Goal: Check status: Check status

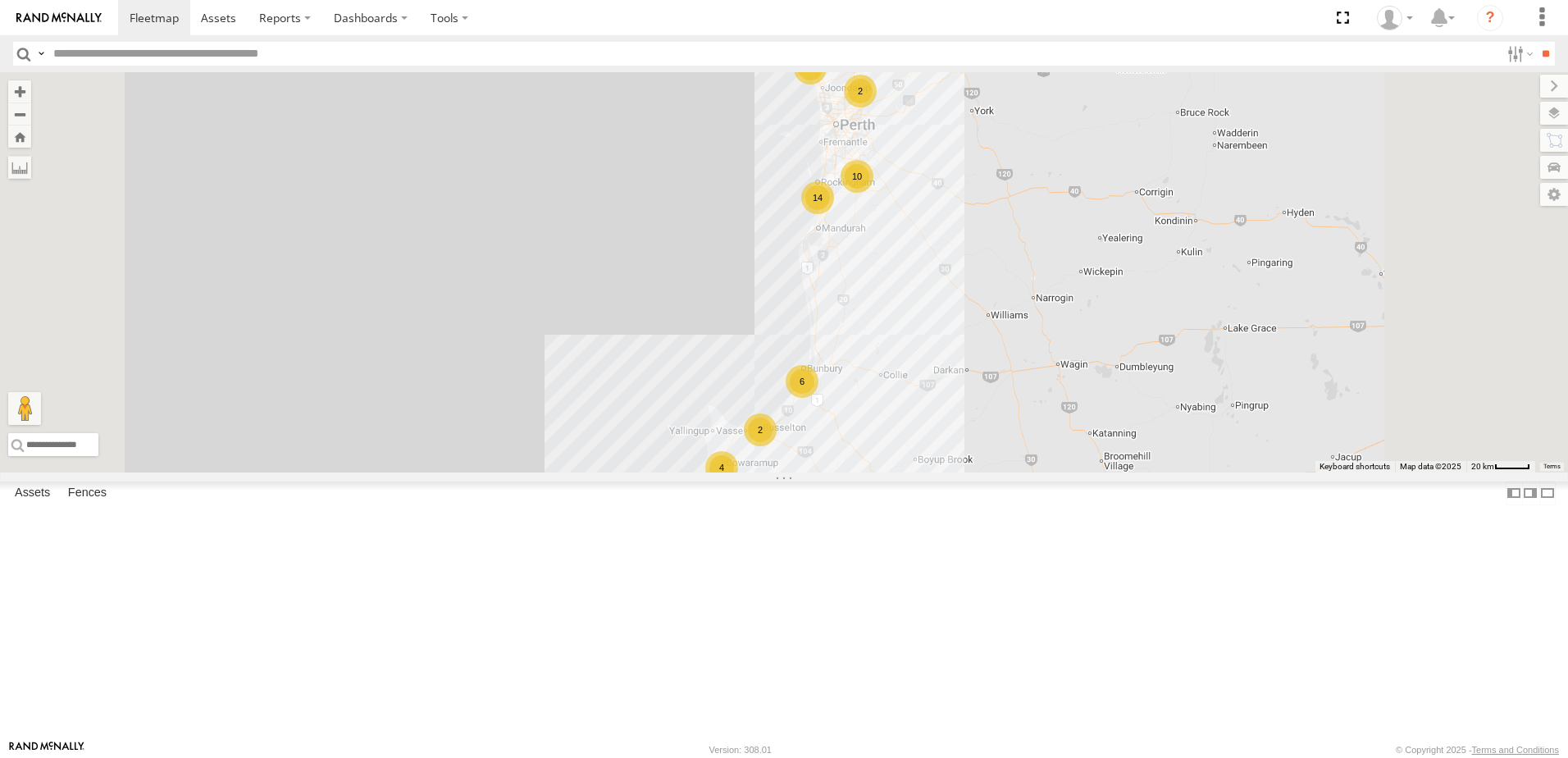
click at [0, 0] on span at bounding box center [0, 0] width 0 height 0
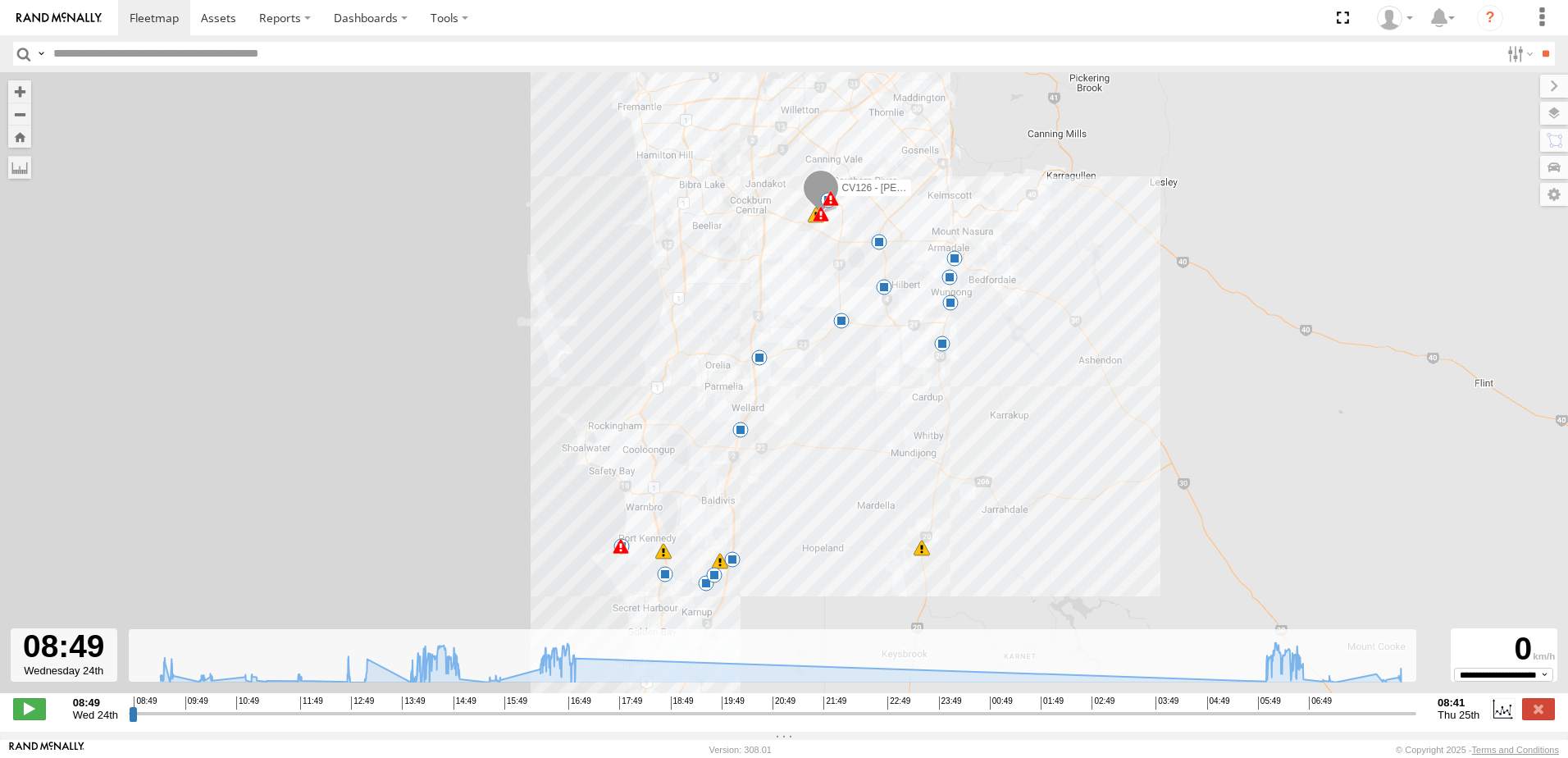
click at [1268, 721] on input "range" at bounding box center [773, 714] width 1288 height 16
drag, startPoint x: 1268, startPoint y: 721, endPoint x: 1310, endPoint y: 744, distance: 47.9
click at [1310, 721] on input "range" at bounding box center [773, 714] width 1288 height 16
click at [27, 716] on span at bounding box center [29, 708] width 33 height 21
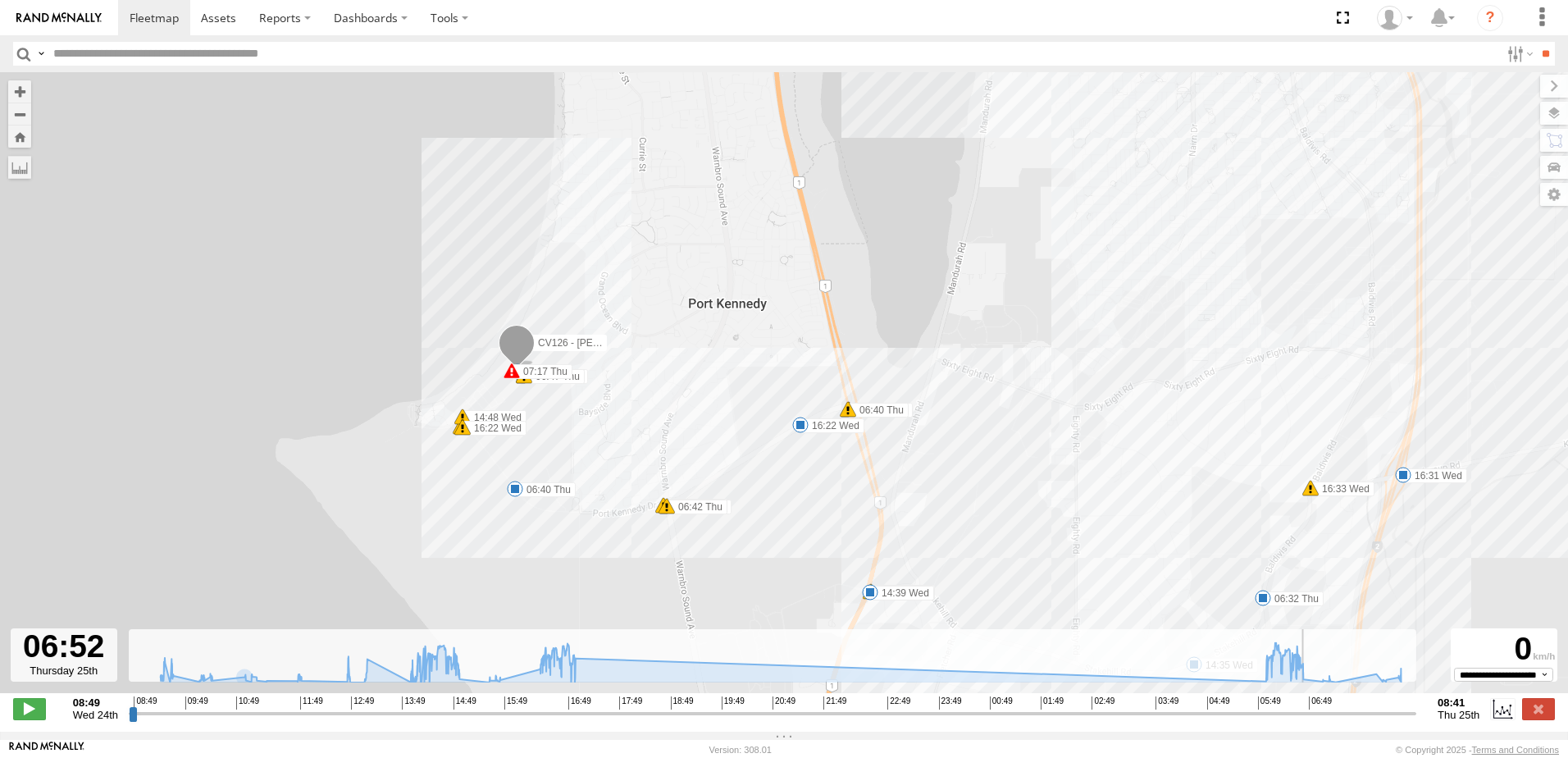
click at [543, 394] on div "CV126 - Riley Ciccone 09:10 Wed 09:21 Wed 07:17 Thu 14:05 Wed 14:09 Wed 14:15 W…" at bounding box center [784, 390] width 1568 height 638
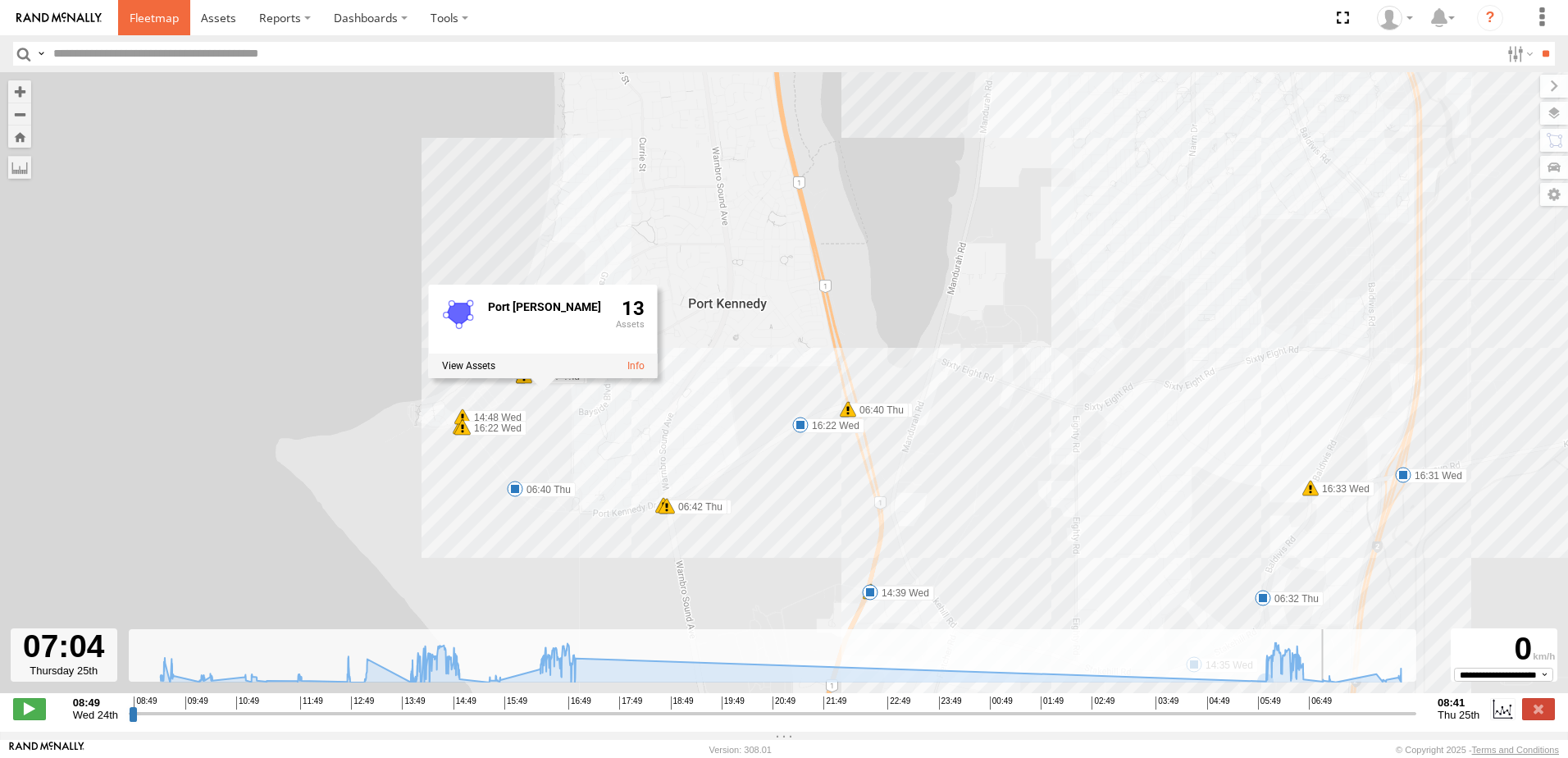
click at [142, 21] on span at bounding box center [154, 18] width 49 height 16
type input "**********"
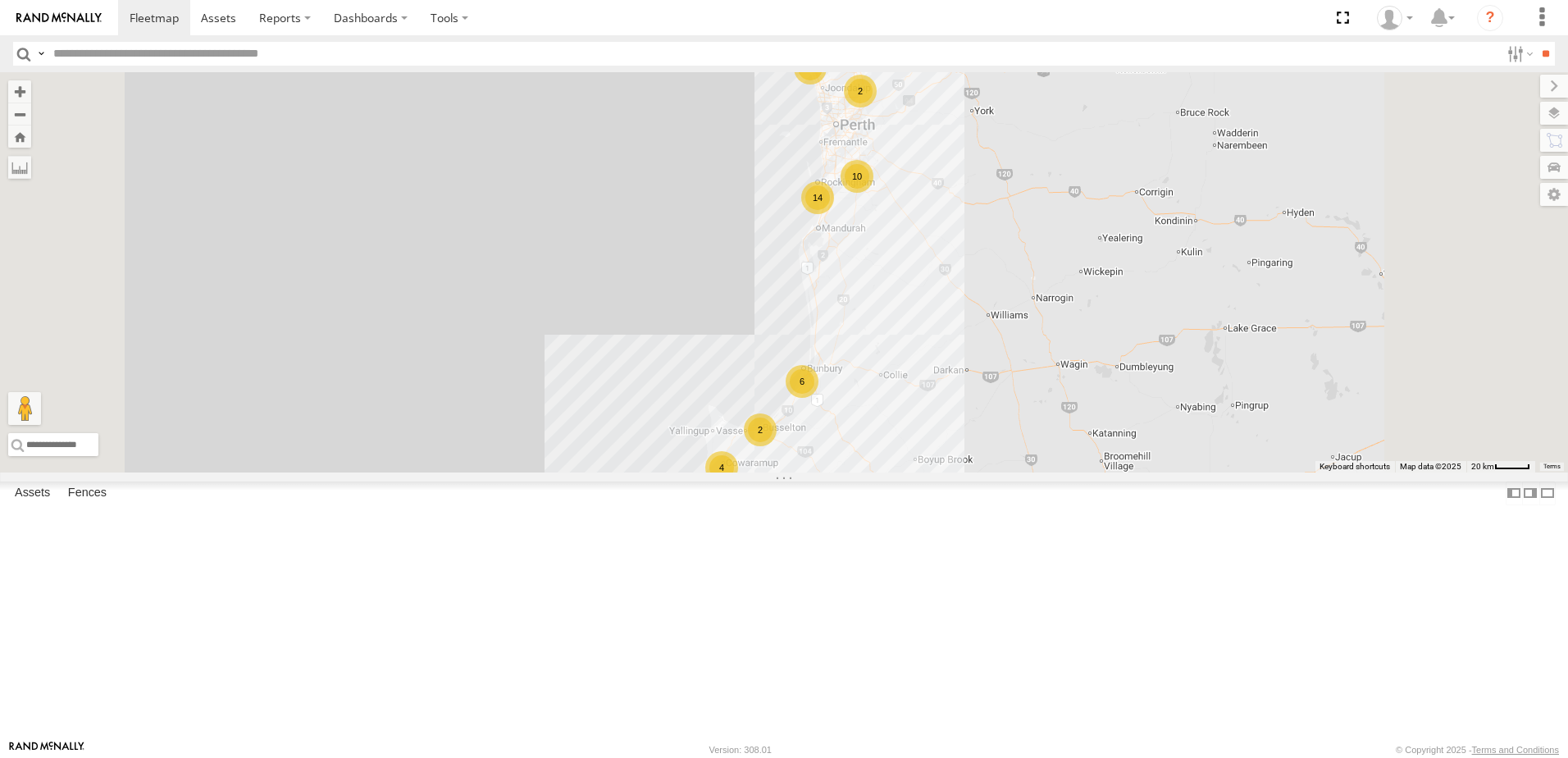
click at [0, 0] on span at bounding box center [0, 0] width 0 height 0
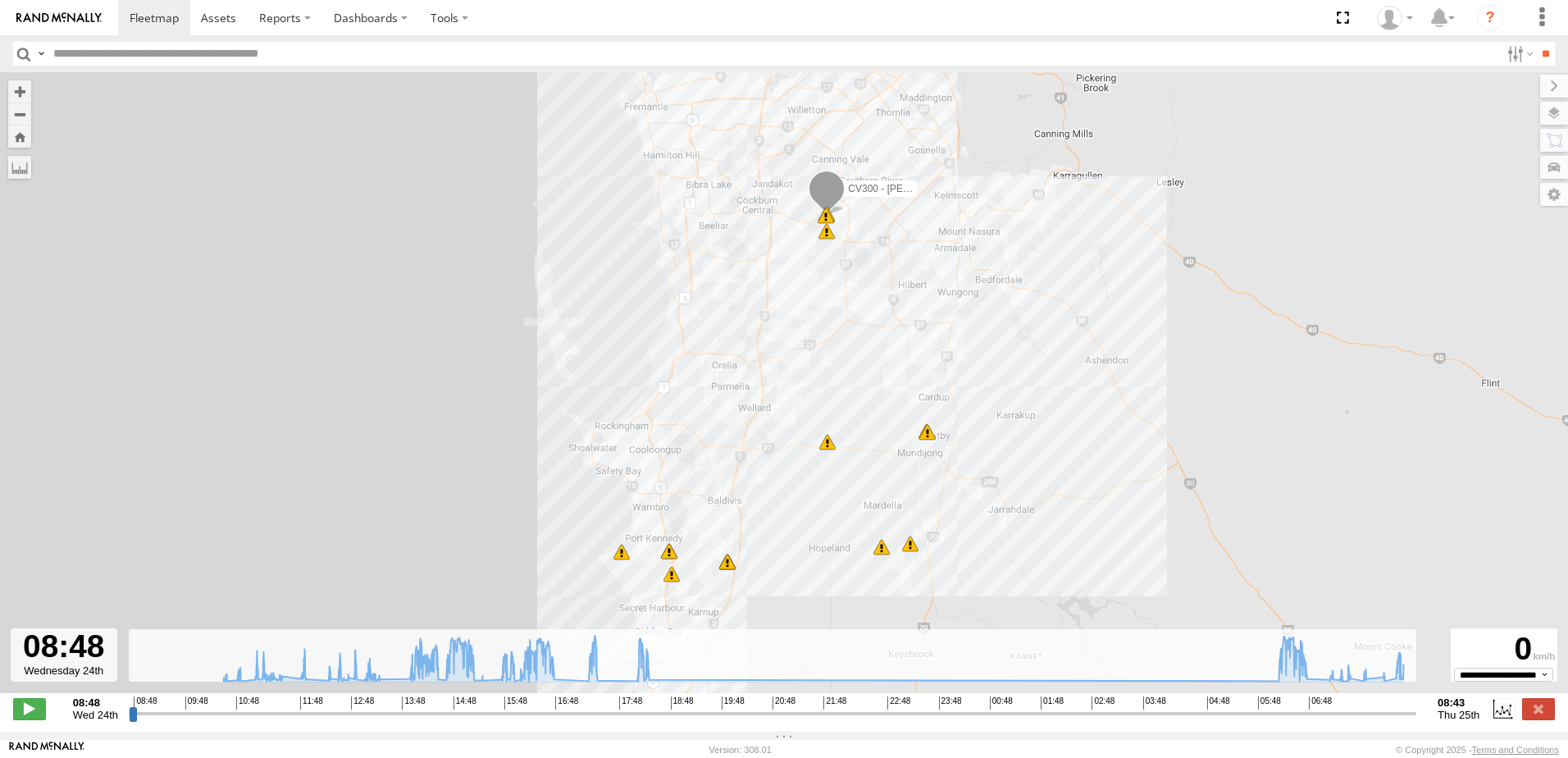
click at [1278, 728] on div "**********" at bounding box center [784, 710] width 1568 height 35
click at [1277, 721] on input "range" at bounding box center [773, 714] width 1288 height 16
click at [1284, 721] on input "range" at bounding box center [773, 714] width 1288 height 16
click at [1291, 721] on input "range" at bounding box center [773, 714] width 1288 height 16
drag, startPoint x: 1291, startPoint y: 723, endPoint x: 1311, endPoint y: 729, distance: 20.9
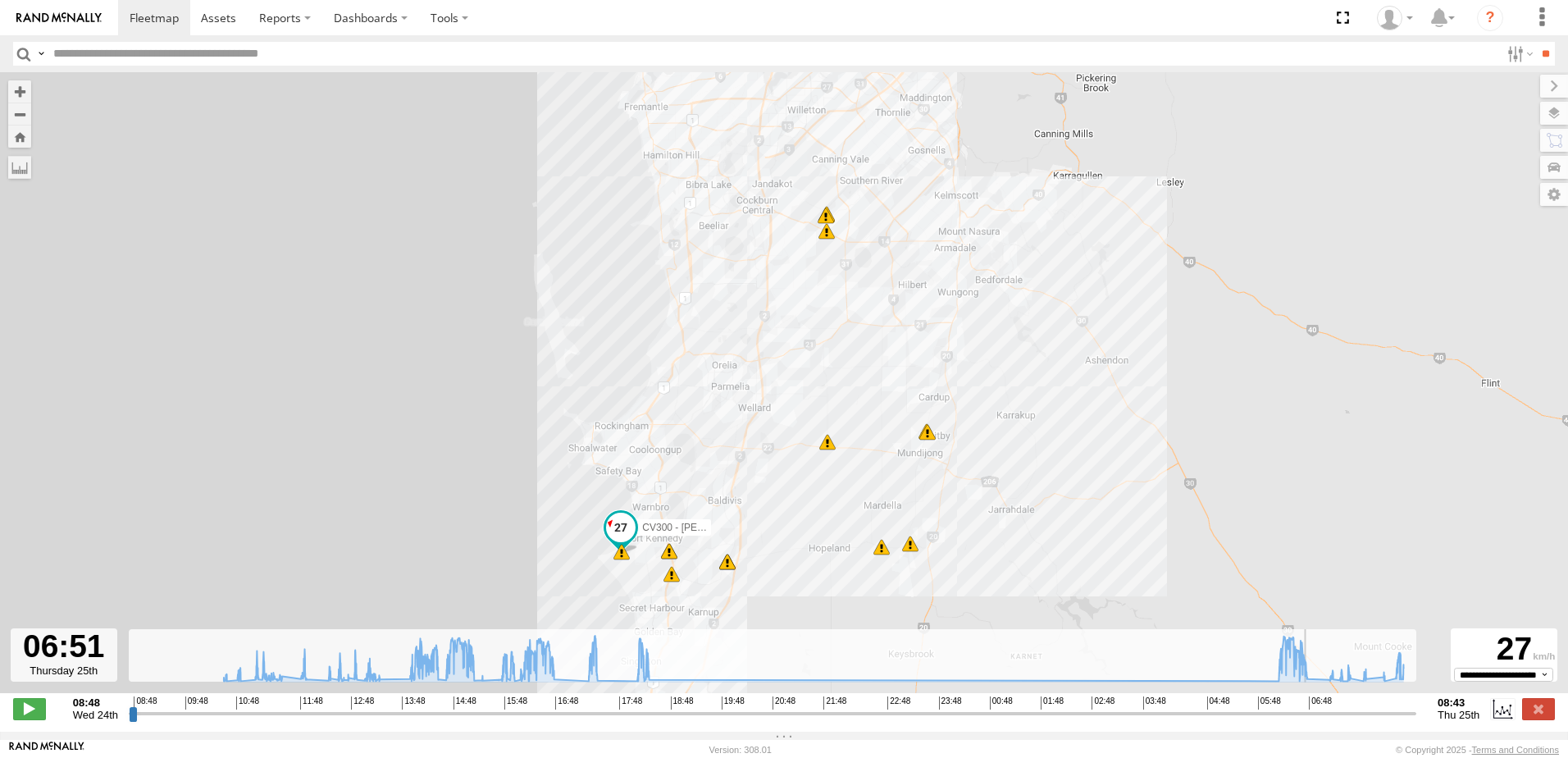
click at [1311, 721] on input "range" at bounding box center [773, 714] width 1288 height 16
click at [34, 719] on span at bounding box center [29, 708] width 33 height 21
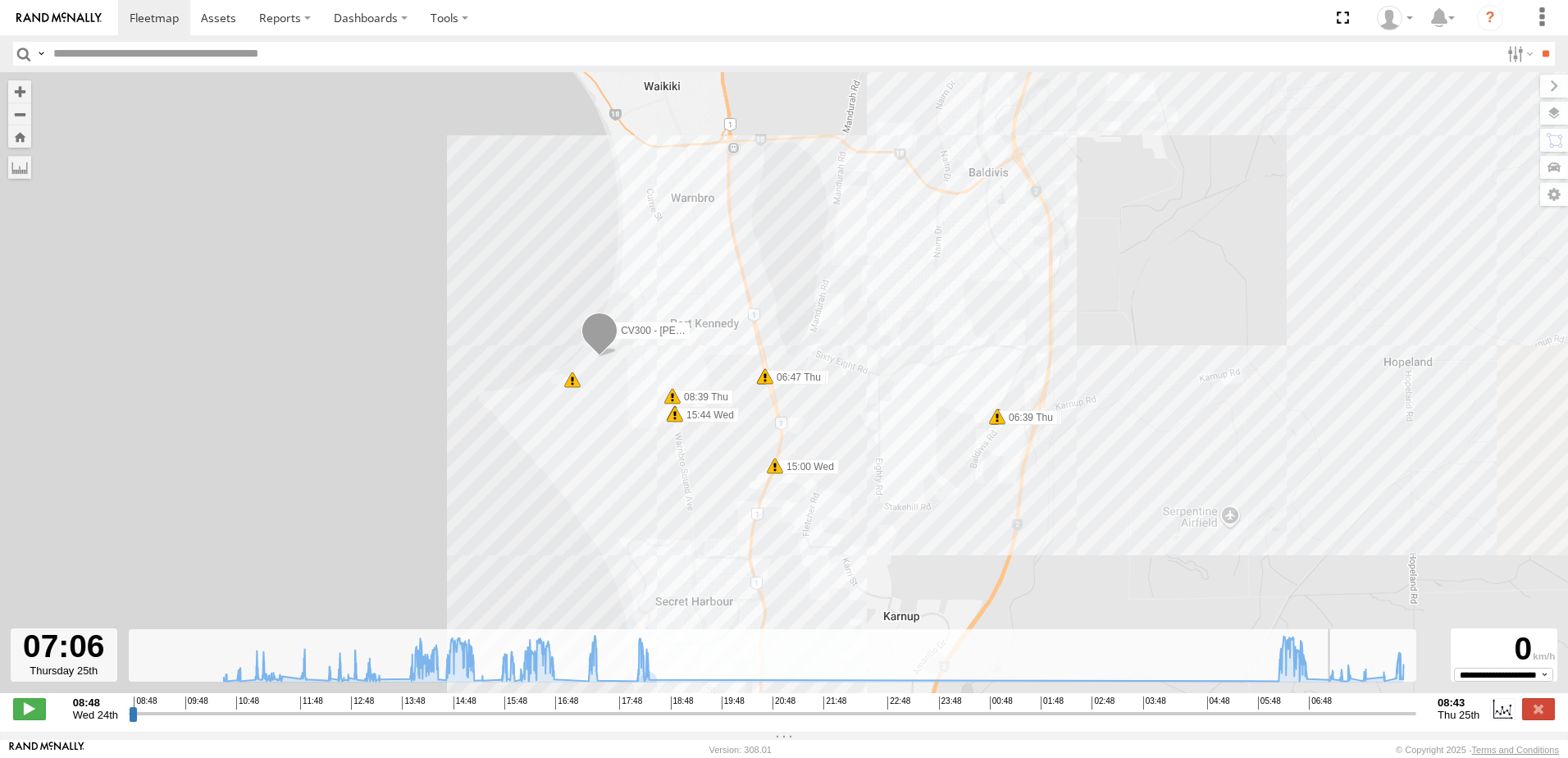
drag, startPoint x: 686, startPoint y: 522, endPoint x: 338, endPoint y: 371, distance: 379.3
click at [338, 371] on div "CV300 - Jayden LePage 10:40 Wed 10:40 Wed 10:40 Wed 14:00 Wed 14:24 Wed 14:36 W…" at bounding box center [784, 390] width 1568 height 638
drag, startPoint x: 1335, startPoint y: 719, endPoint x: 1412, endPoint y: 712, distance: 77.3
type input "**********"
click at [1412, 712] on input "range" at bounding box center [773, 714] width 1288 height 16
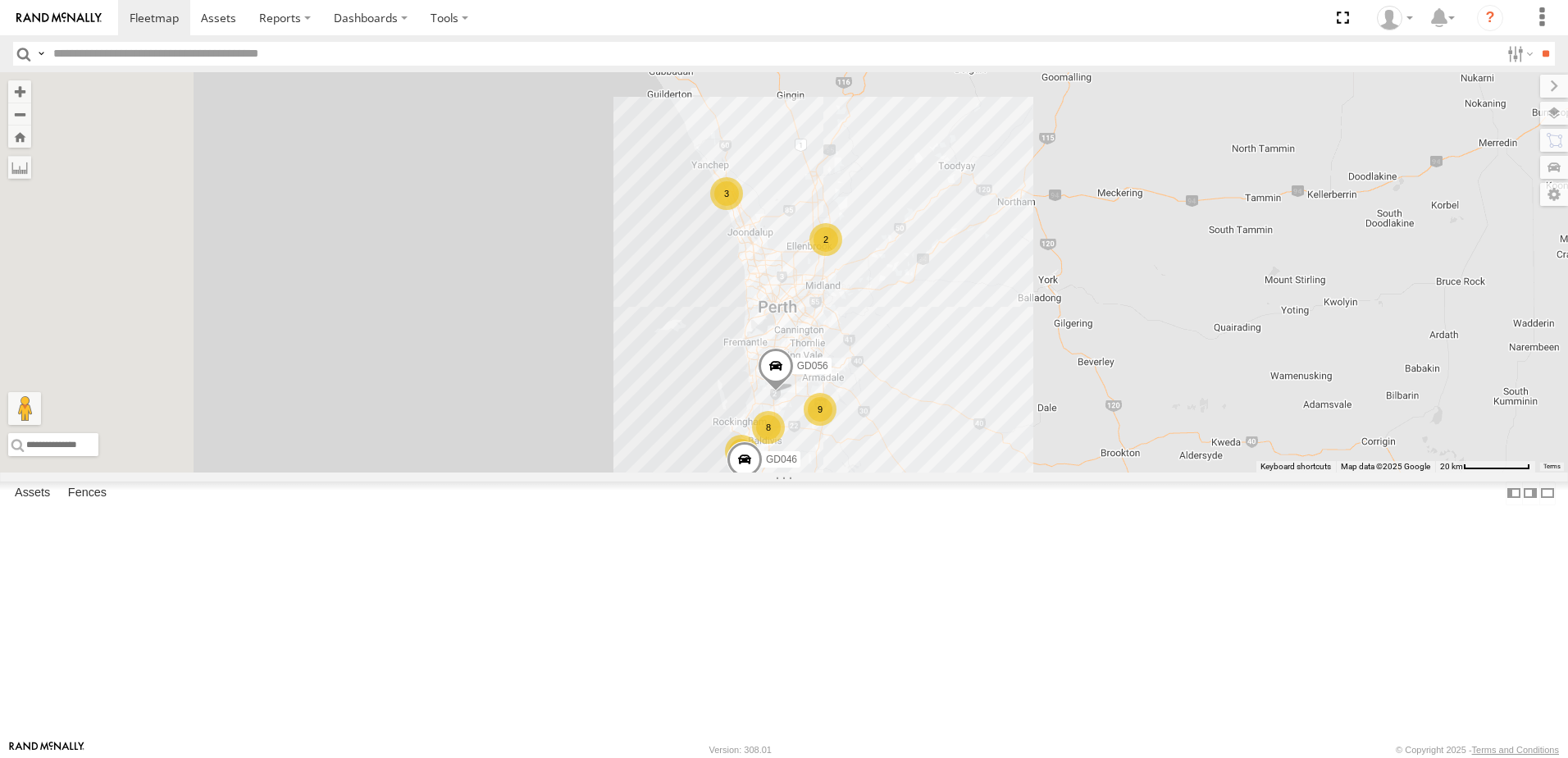
drag, startPoint x: 964, startPoint y: 284, endPoint x: 1113, endPoint y: 439, distance: 215.0
click at [1113, 439] on div "5 3 9 2 8 GD056 GD046" at bounding box center [784, 272] width 1568 height 400
click at [0, 0] on span at bounding box center [0, 0] width 0 height 0
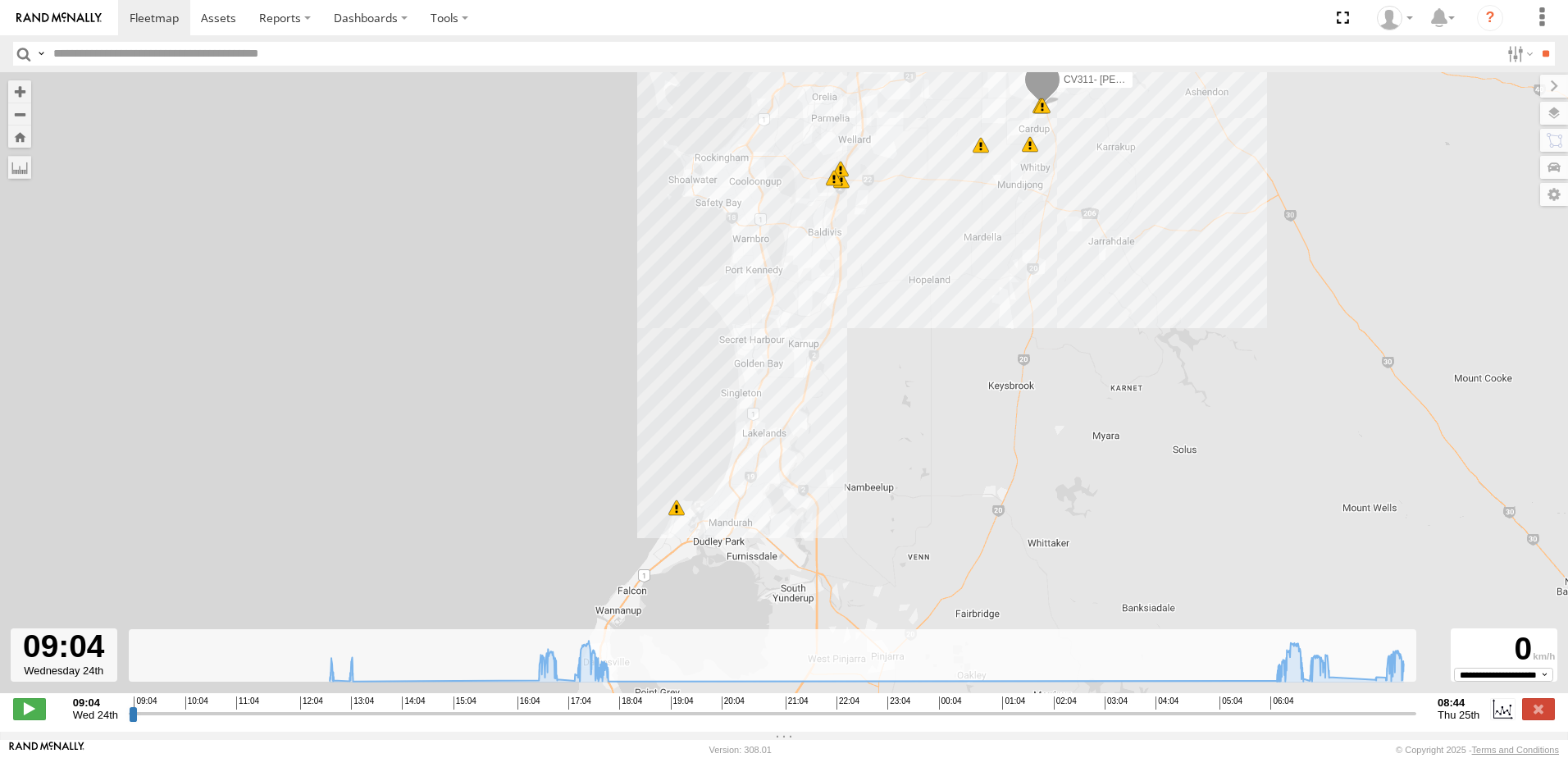
drag, startPoint x: 874, startPoint y: 459, endPoint x: 948, endPoint y: 366, distance: 118.8
click at [948, 366] on div "CV311- Selina Diersson 17:49 Wed 06:48 Thu 06:51 Thu 07:00 Thu 13:02 Wed 16:32 …" at bounding box center [784, 390] width 1568 height 638
click at [1277, 715] on input "range" at bounding box center [773, 714] width 1288 height 16
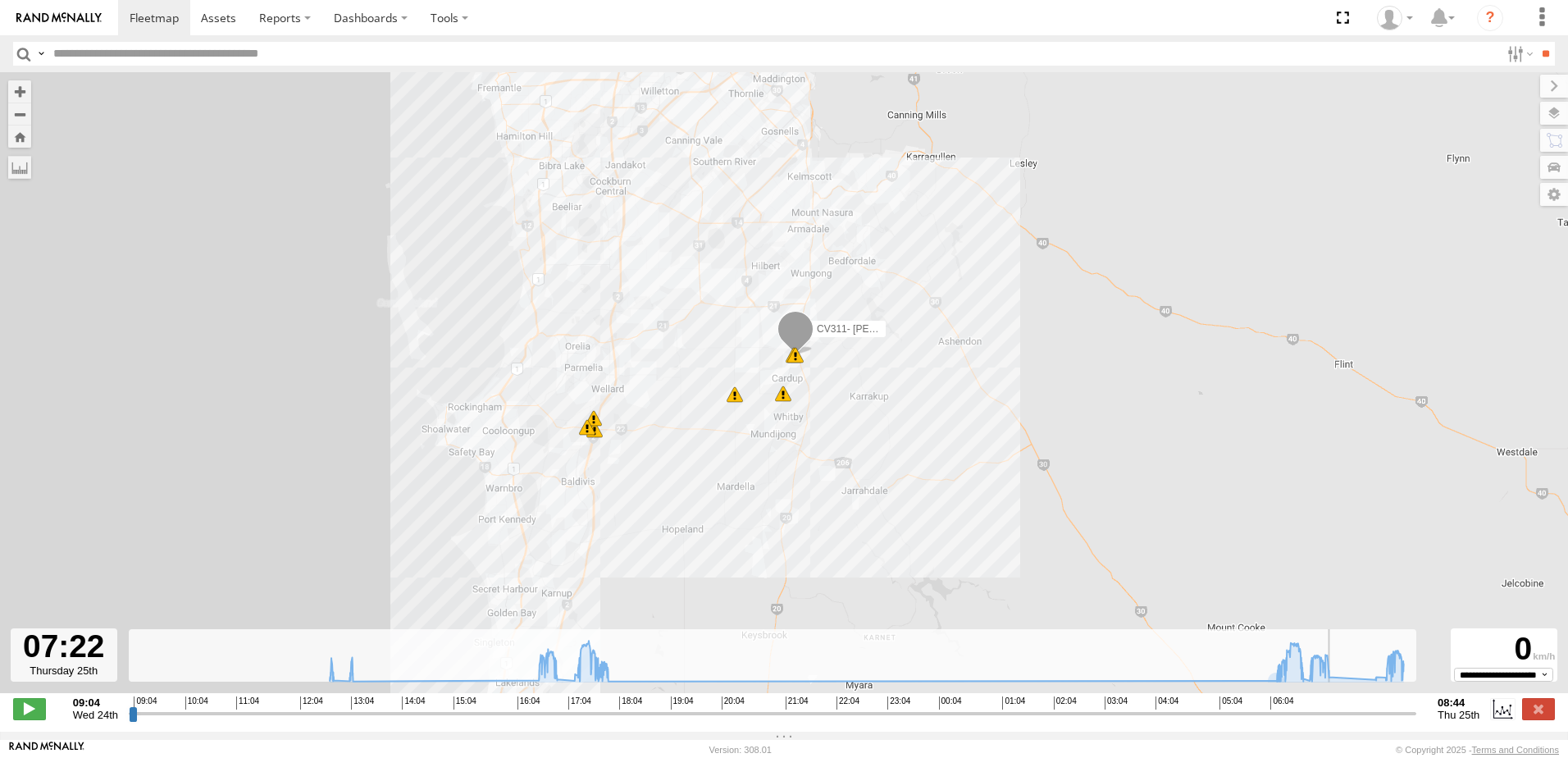
drag, startPoint x: 1277, startPoint y: 721, endPoint x: 1337, endPoint y: 725, distance: 60.1
click at [1337, 721] on input "range" at bounding box center [773, 714] width 1288 height 16
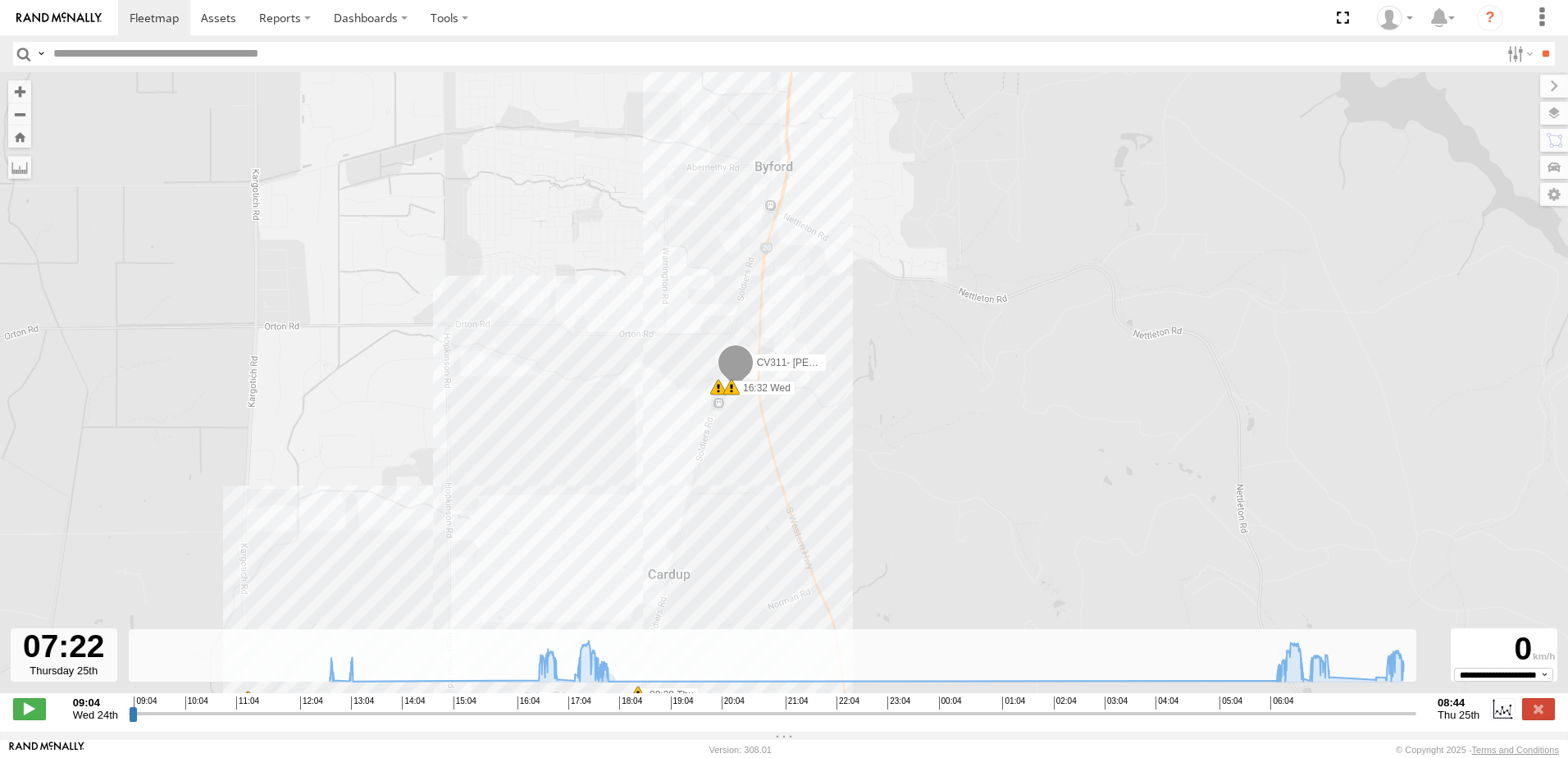
drag, startPoint x: 802, startPoint y: 284, endPoint x: 553, endPoint y: 546, distance: 361.4
click at [553, 546] on div "CV311- Selina Diersson 17:49 Wed 06:48 Thu 06:51 Thu 07:00 Thu 13:02 Wed 16:32 …" at bounding box center [784, 390] width 1568 height 638
click at [737, 405] on div "CV311- Selina Diersson 17:49 Wed 06:48 Thu 06:51 Thu 07:00 Thu 13:02 Wed 16:32 …" at bounding box center [784, 390] width 1568 height 638
click at [610, 553] on div "CV311- Selina Diersson 17:49 Wed 06:48 Thu 06:51 Thu 07:00 Thu 13:02 Wed 16:32 …" at bounding box center [784, 390] width 1568 height 638
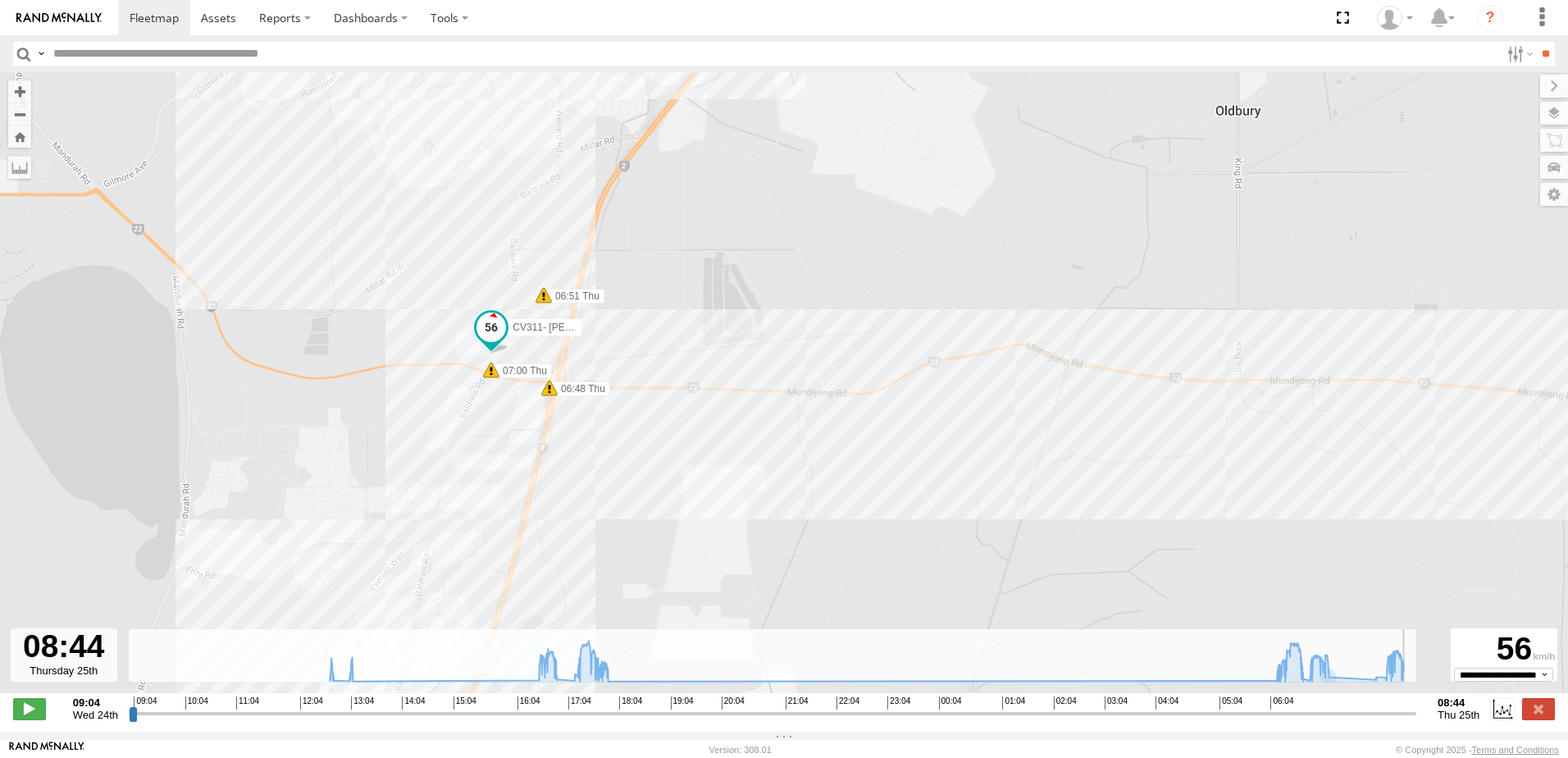
drag, startPoint x: 1338, startPoint y: 720, endPoint x: 1417, endPoint y: 727, distance: 79.3
type input "**********"
click at [1416, 721] on input "range" at bounding box center [773, 714] width 1288 height 16
click at [159, 21] on span at bounding box center [154, 18] width 49 height 16
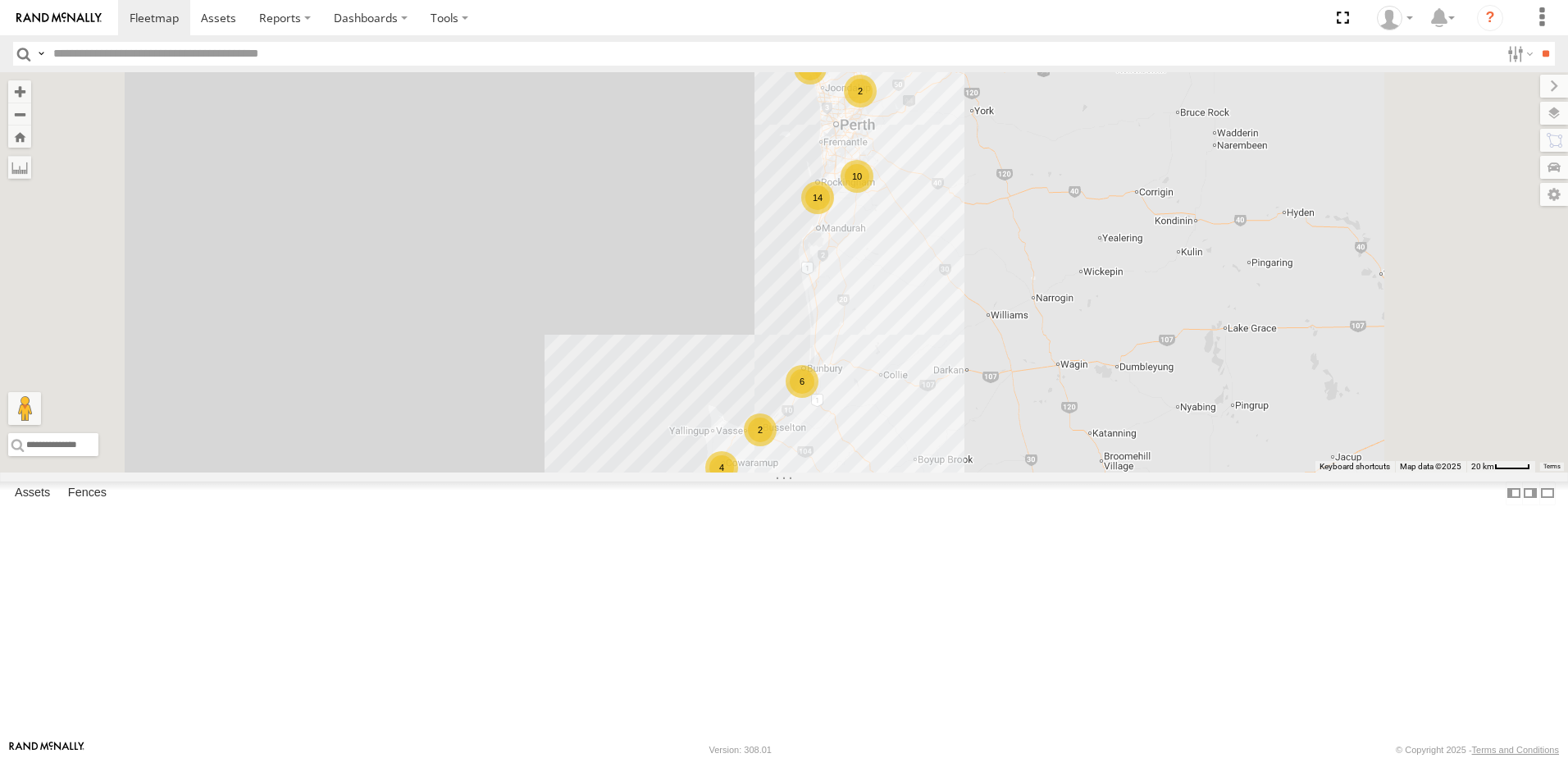
click at [0, 0] on span at bounding box center [0, 0] width 0 height 0
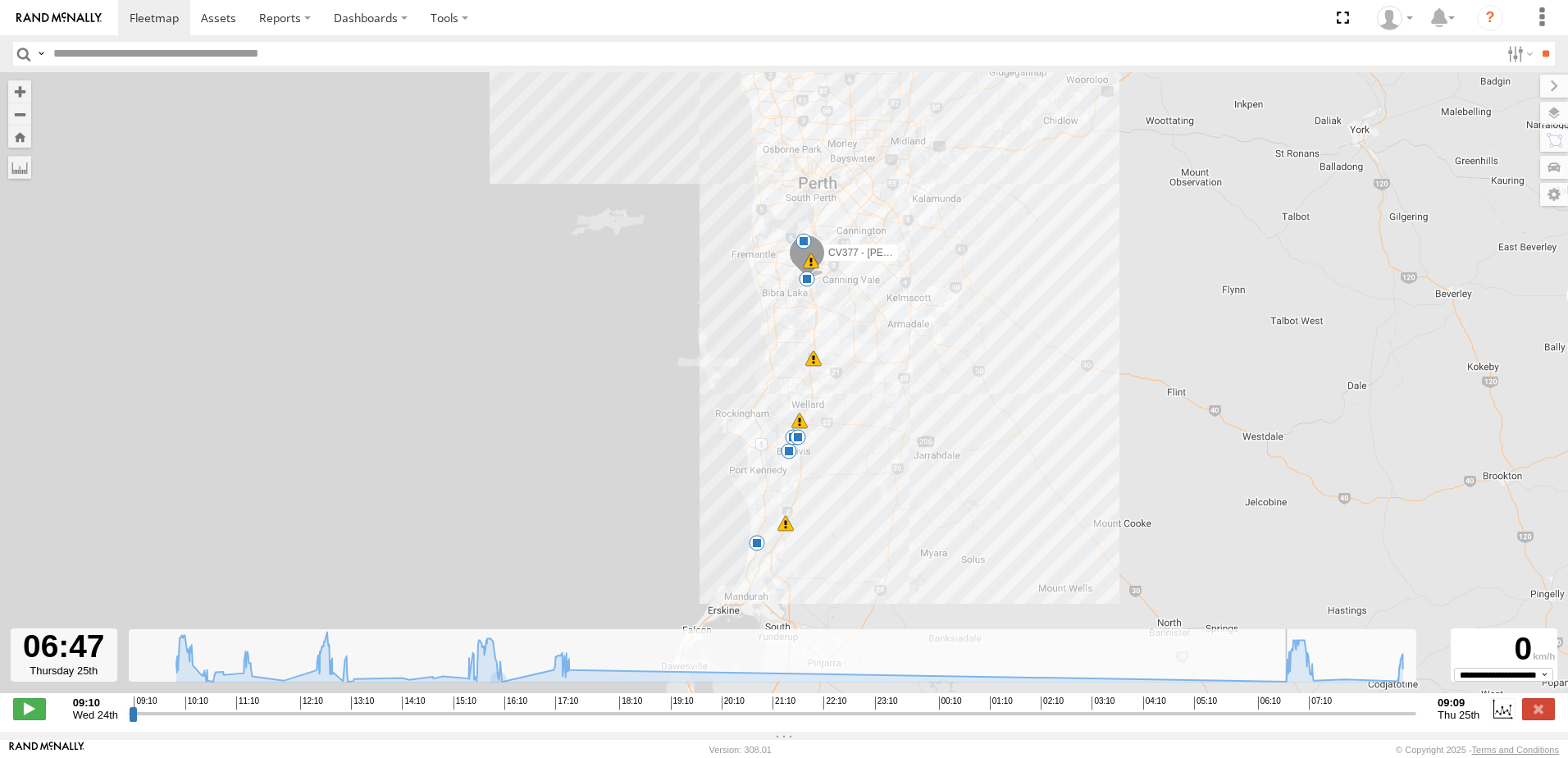
click at [1286, 720] on input "range" at bounding box center [773, 714] width 1288 height 16
click at [39, 710] on span at bounding box center [29, 708] width 33 height 21
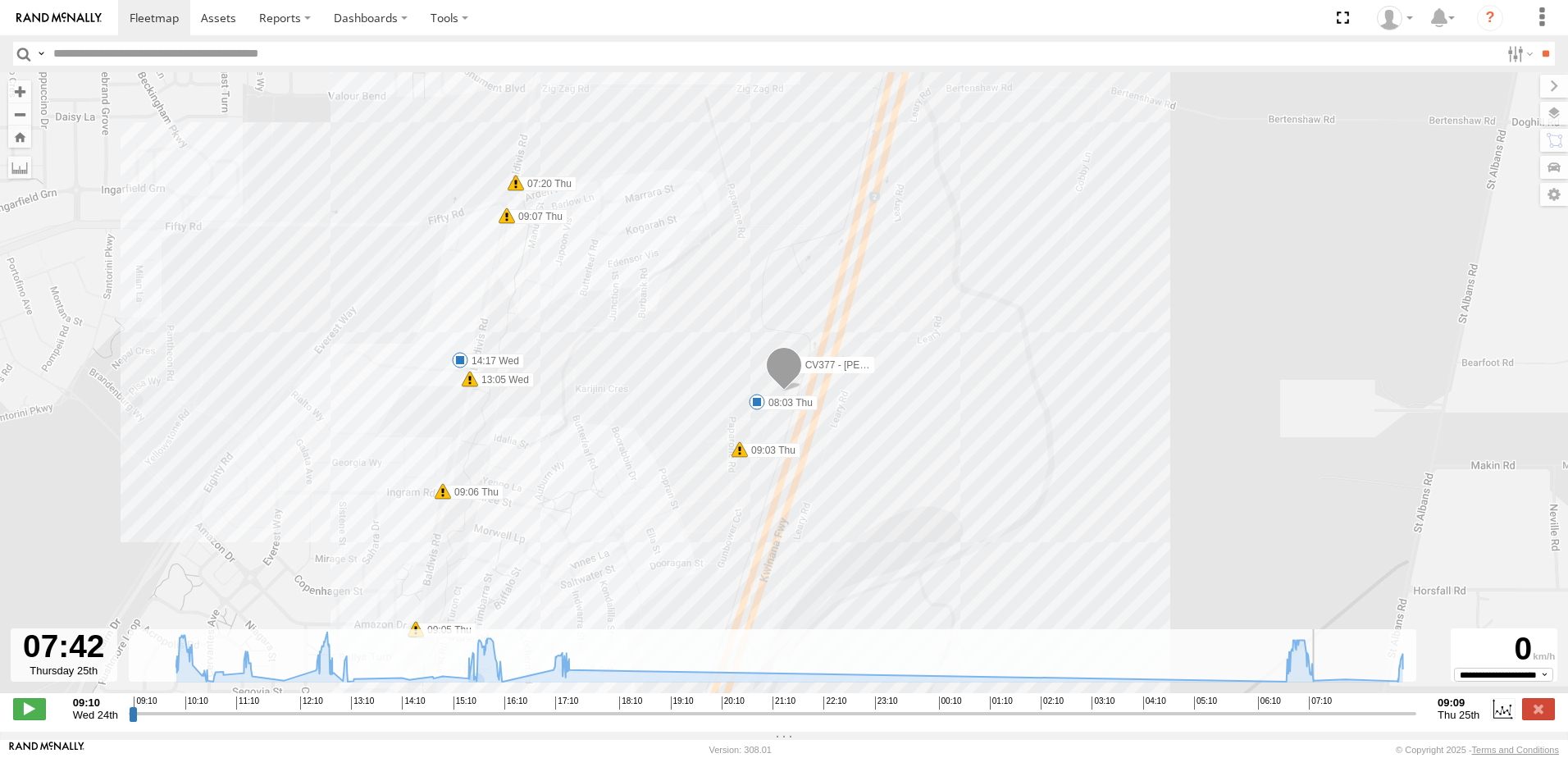
click at [689, 392] on div "CV377 - [PERSON_NAME] 10:08 Wed 12:49 Wed 14:17 Wed 16:02 Wed 17:20 Wed 08:03 T…" at bounding box center [784, 390] width 1568 height 638
click at [1392, 720] on input "range" at bounding box center [773, 714] width 1288 height 16
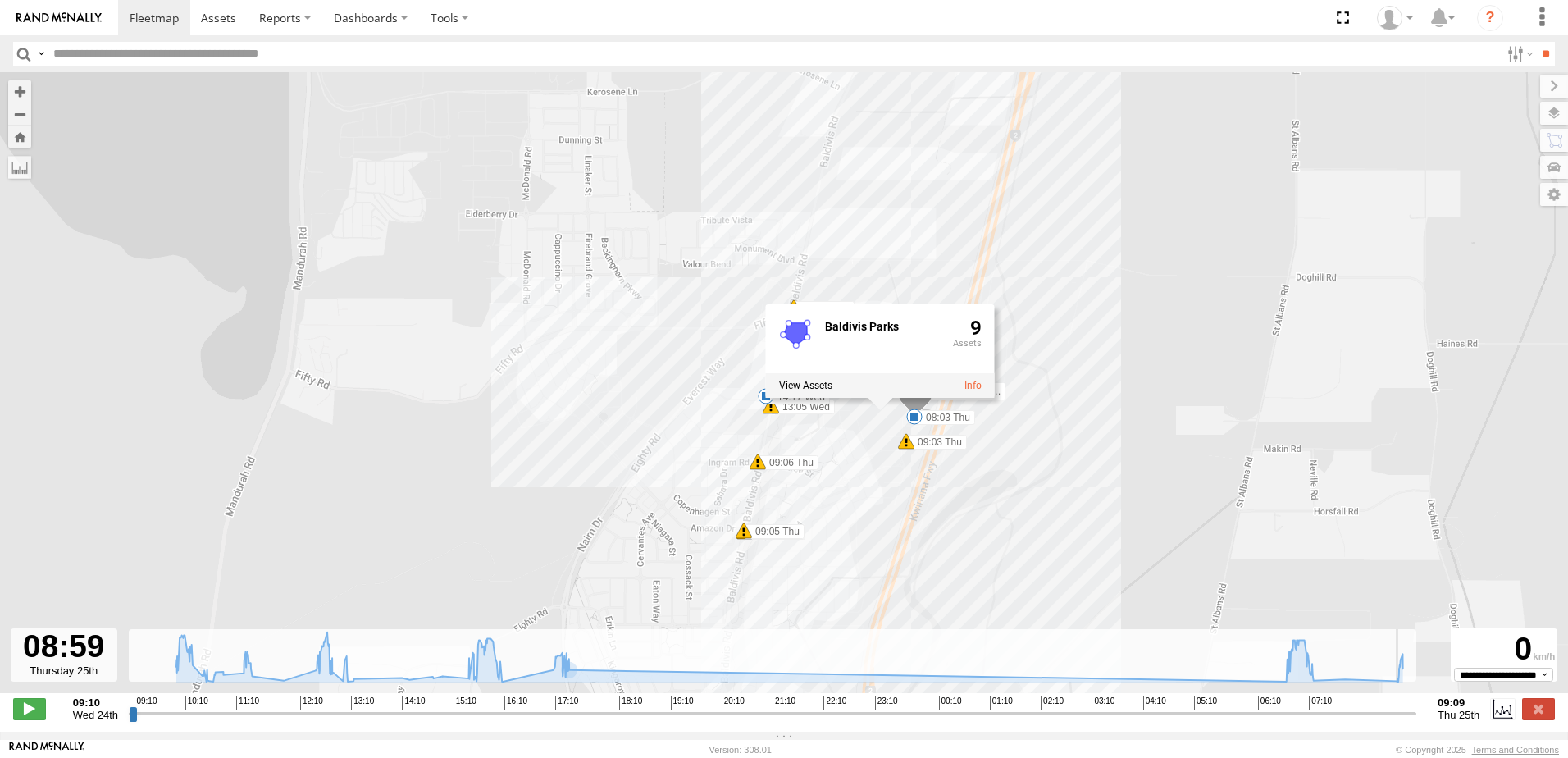
drag, startPoint x: 922, startPoint y: 605, endPoint x: 936, endPoint y: 574, distance: 34.0
click at [936, 574] on div "CV377 - [PERSON_NAME] 10:08 Wed 12:49 Wed 14:17 Wed 16:02 Wed 17:20 Wed 08:03 T…" at bounding box center [784, 390] width 1568 height 638
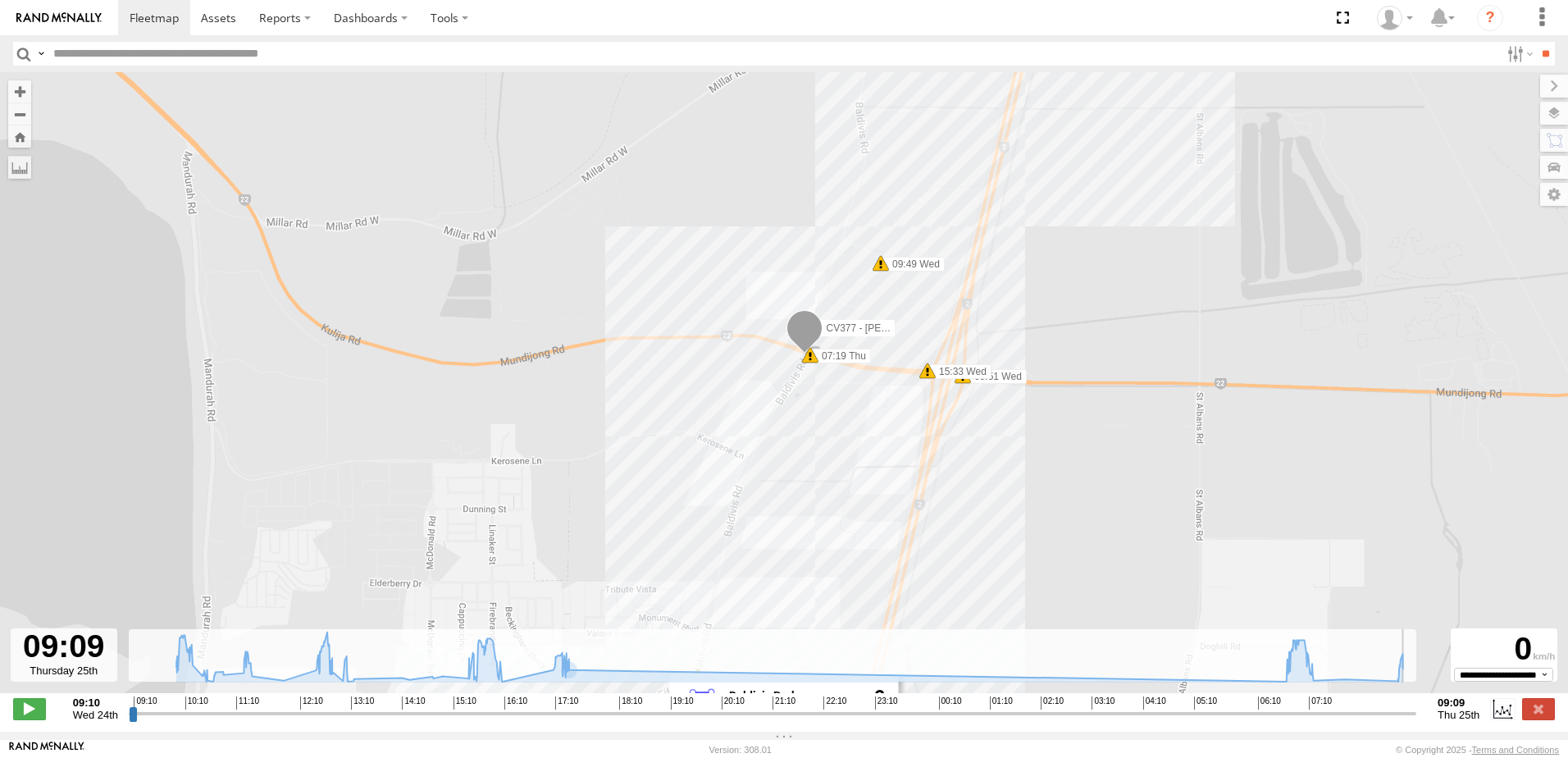
type input "**********"
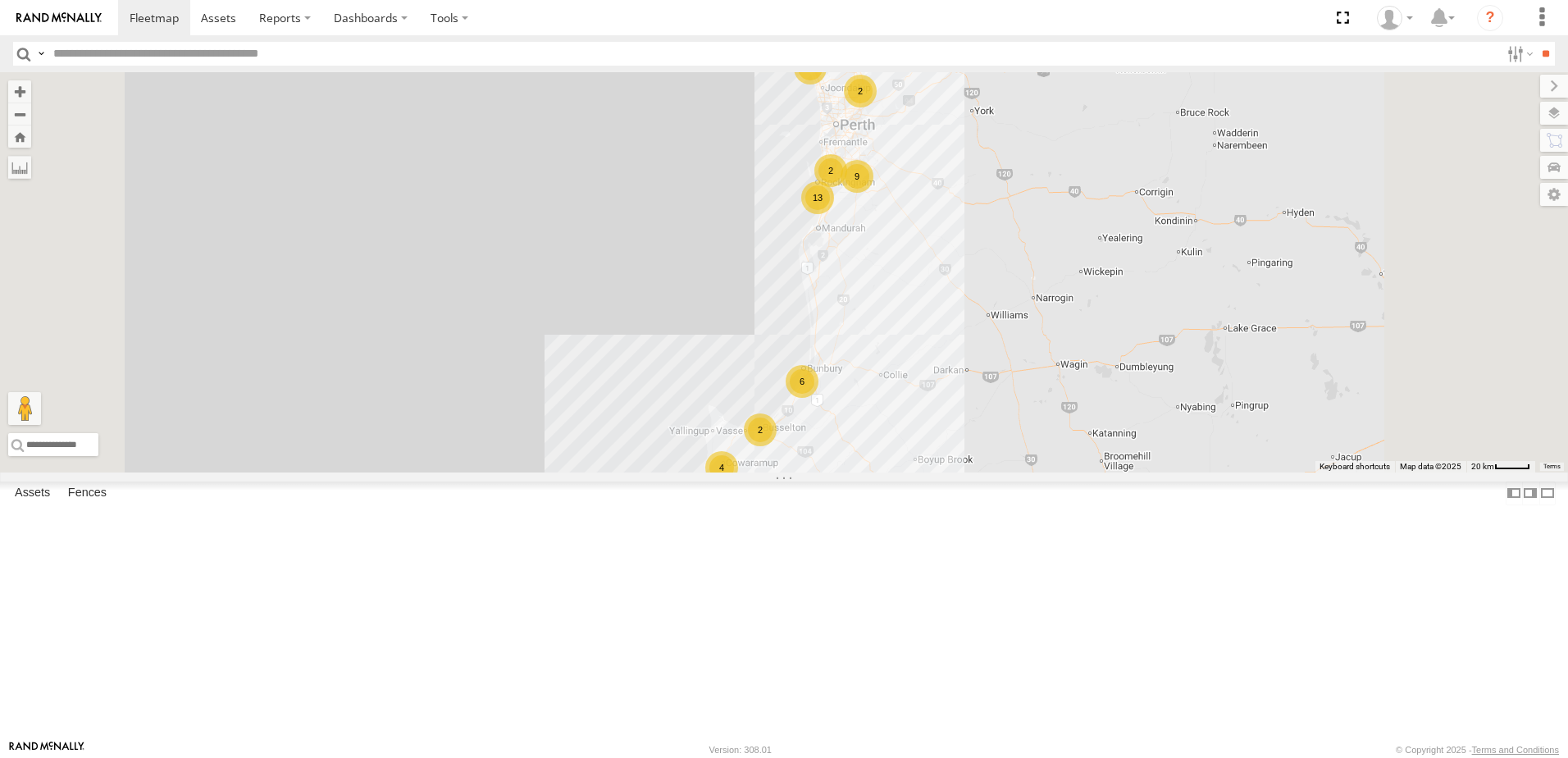
click at [1502, 54] on label at bounding box center [1518, 54] width 35 height 24
click at [1511, 56] on label at bounding box center [1518, 54] width 35 height 24
click at [1520, 54] on label at bounding box center [1518, 54] width 35 height 24
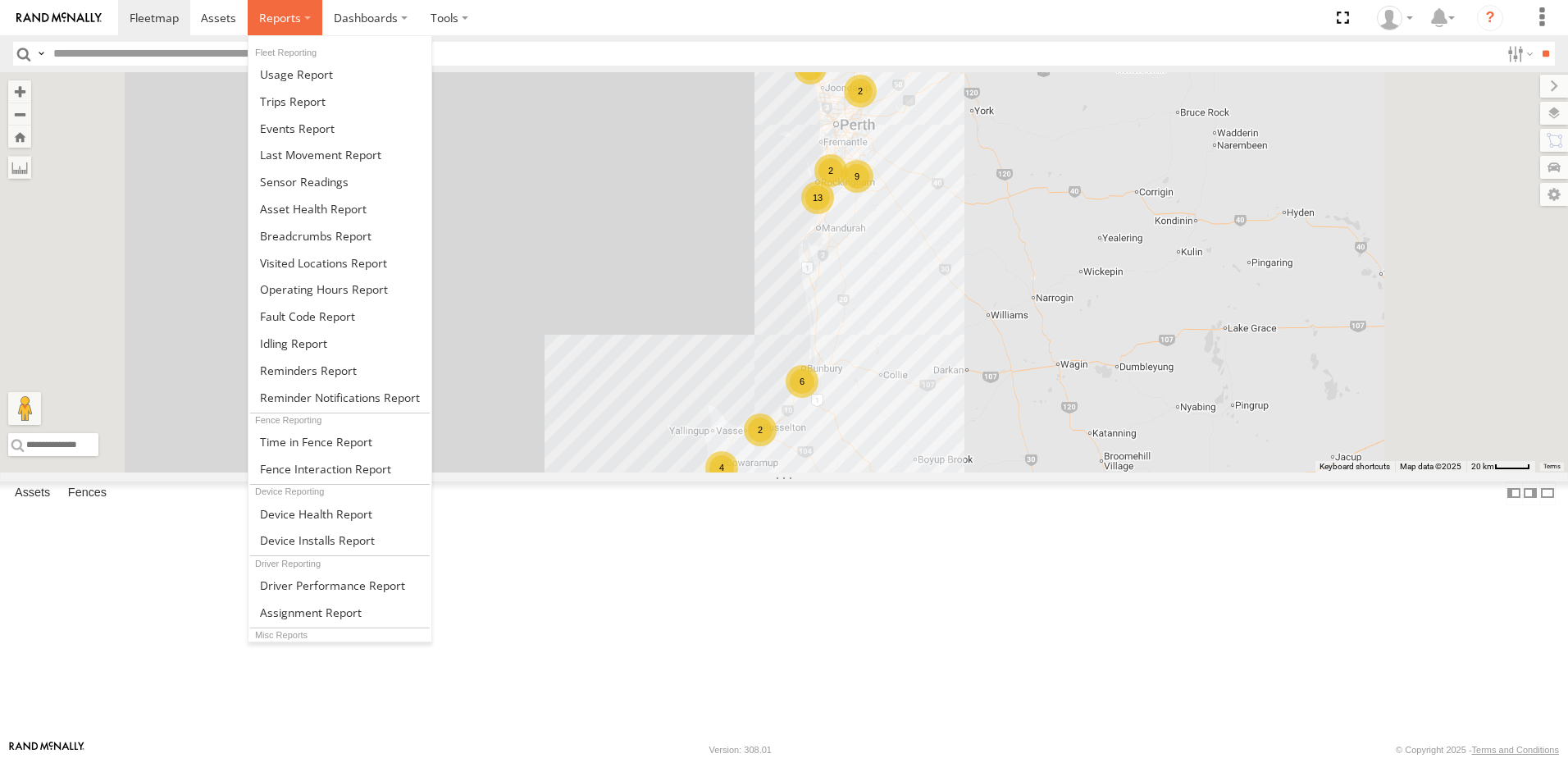
click at [280, 18] on span at bounding box center [280, 18] width 42 height 16
drag, startPoint x: 291, startPoint y: 235, endPoint x: 342, endPoint y: 237, distance: 51.0
click at [292, 235] on span at bounding box center [315, 236] width 112 height 16
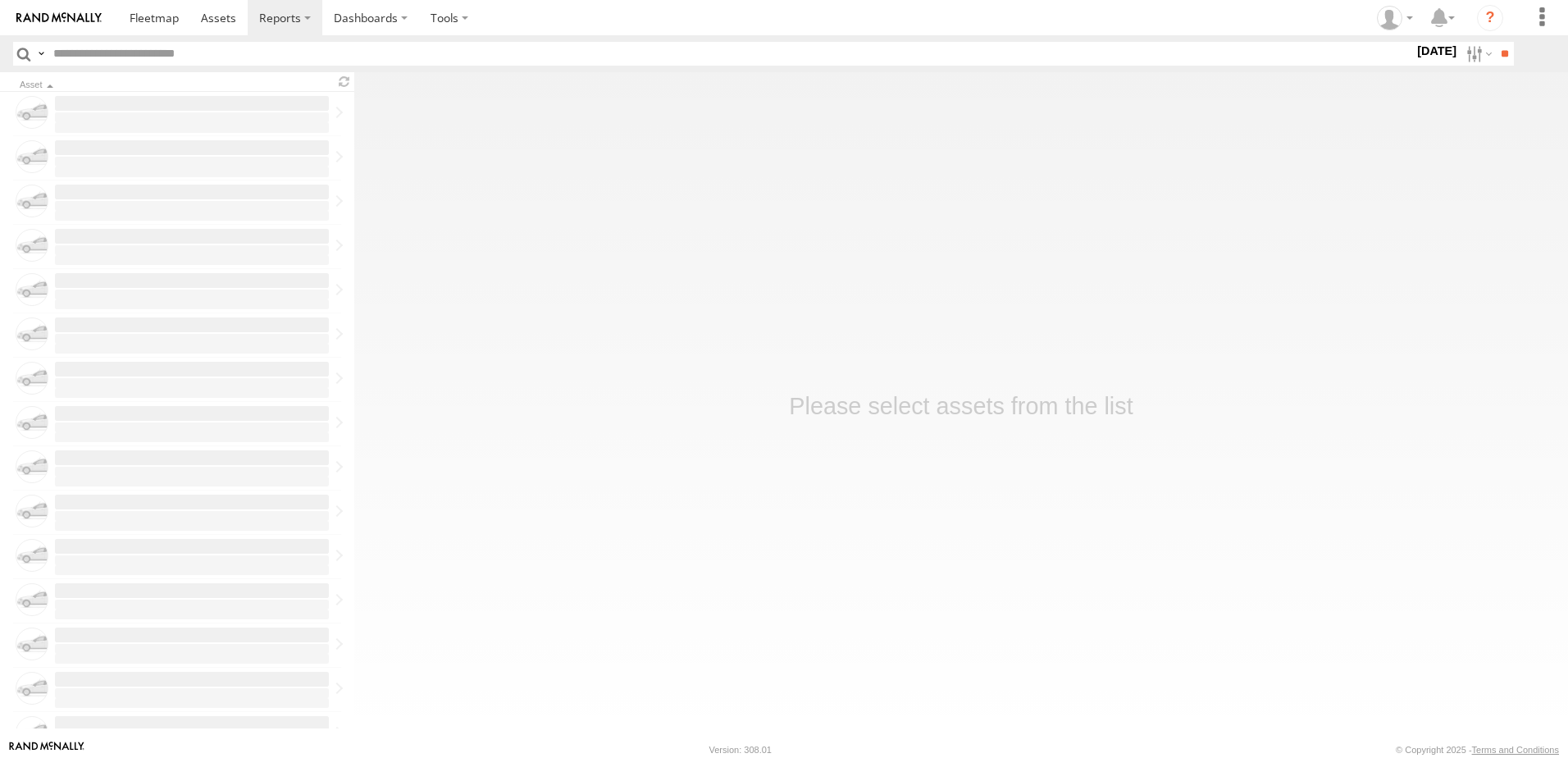
click at [1436, 50] on label "[DATE]" at bounding box center [1437, 51] width 46 height 18
click at [0, 0] on label at bounding box center [0, 0] width 0 height 0
click at [1495, 53] on input "**" at bounding box center [1504, 54] width 19 height 24
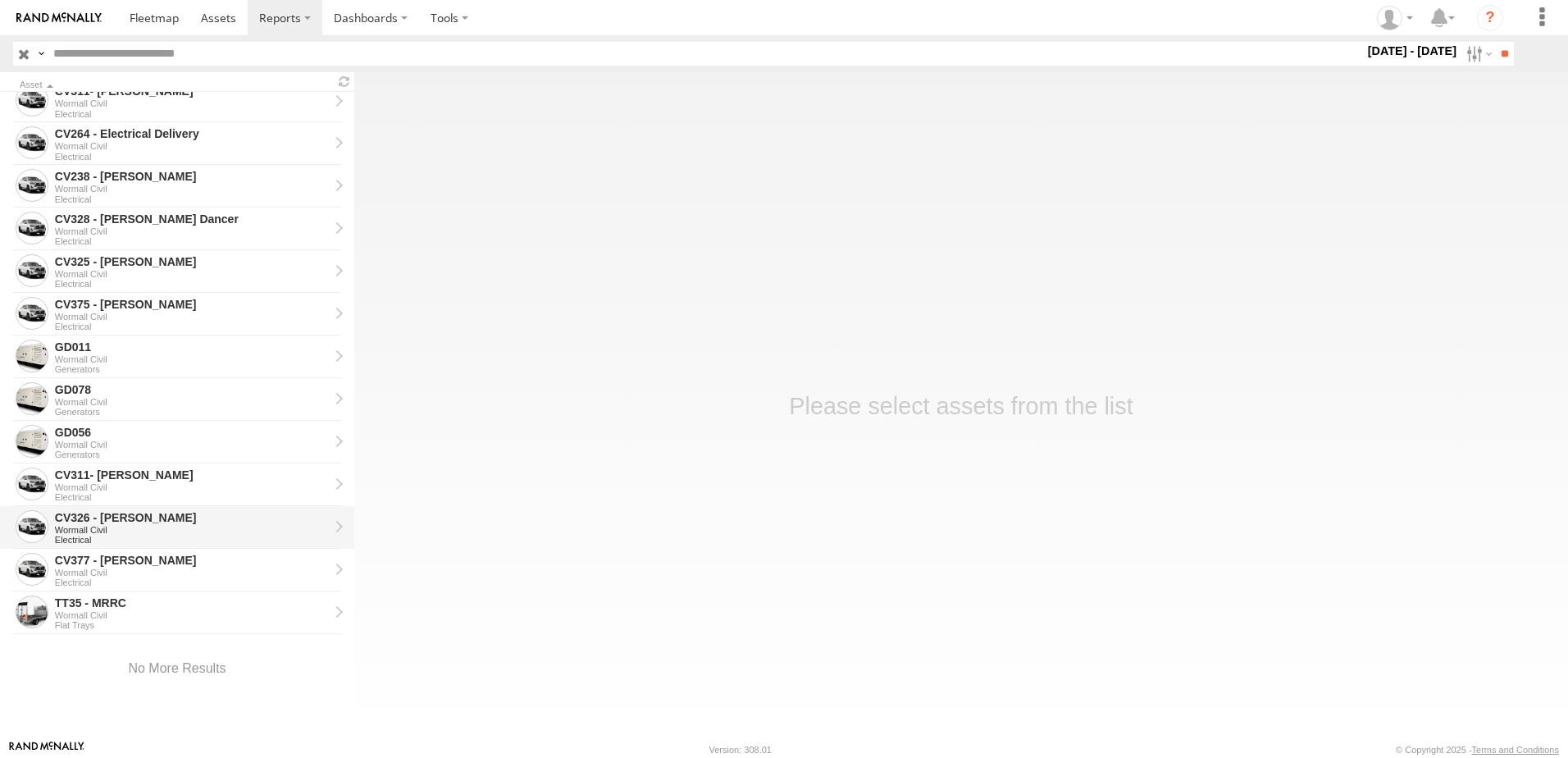
scroll to position [1208, 0]
click at [140, 559] on div "CV377 - [PERSON_NAME]" at bounding box center [192, 558] width 273 height 15
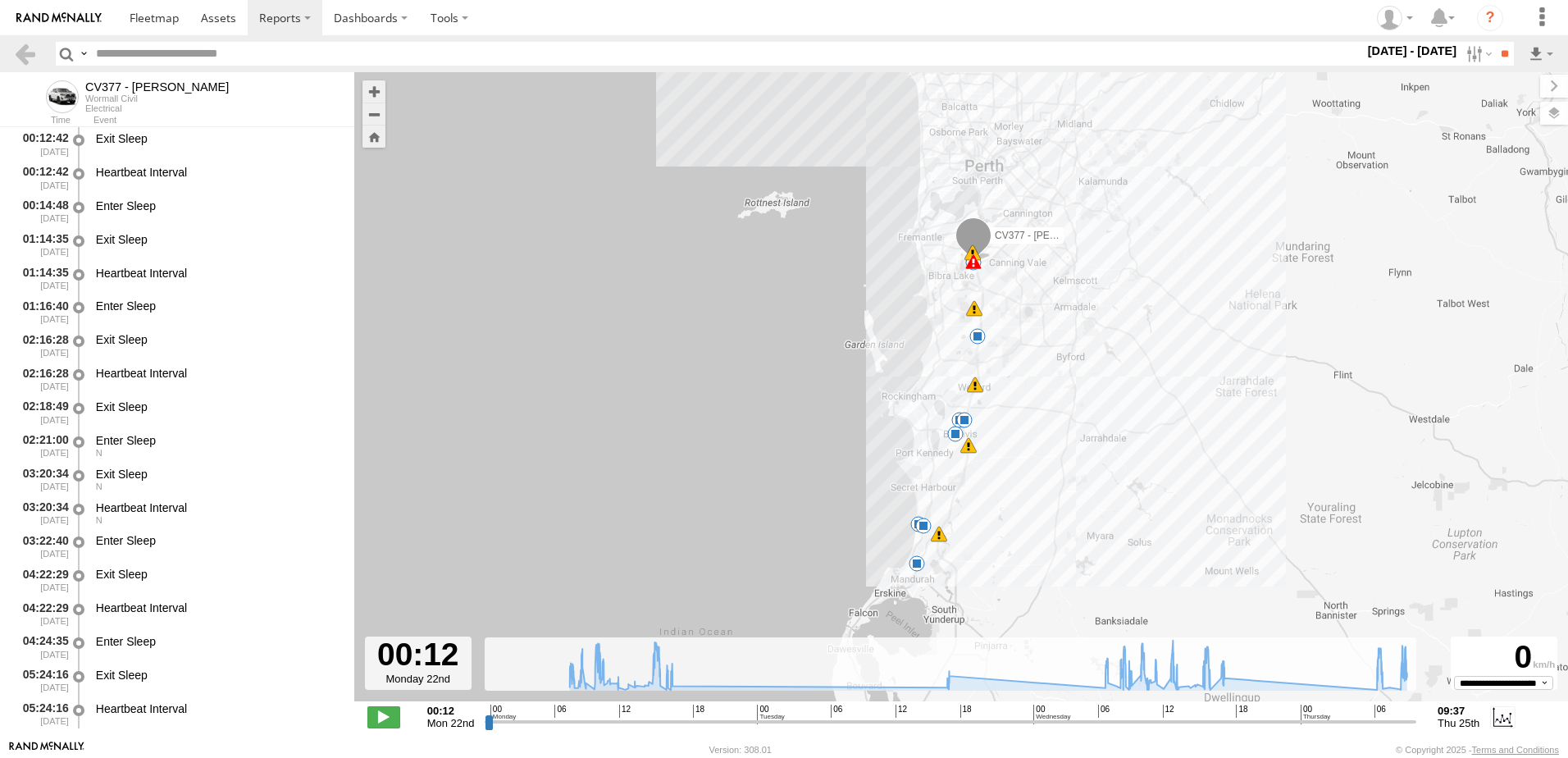
click at [571, 716] on input "range" at bounding box center [950, 722] width 931 height 16
click at [573, 721] on input "range" at bounding box center [950, 722] width 931 height 16
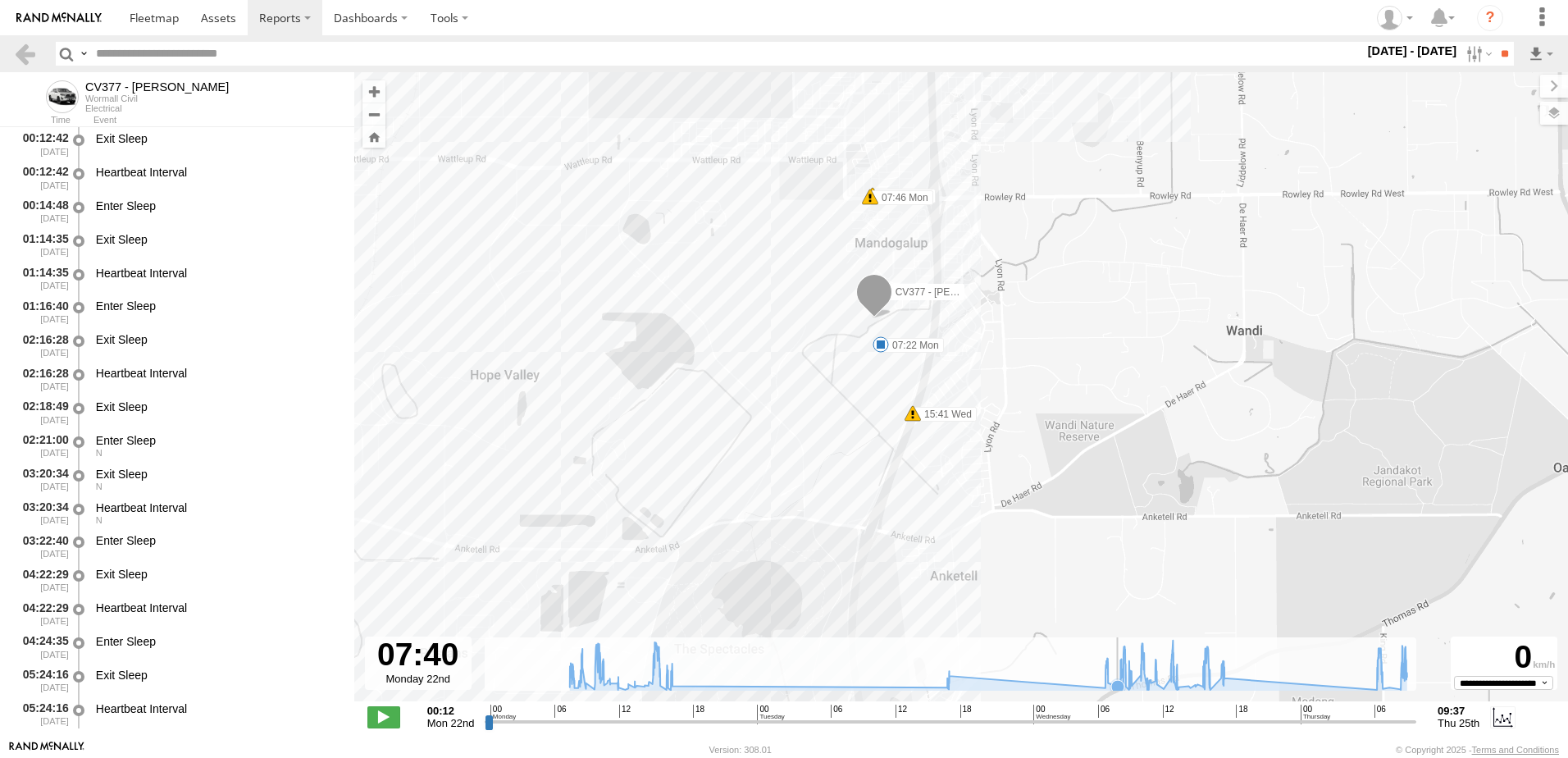
drag, startPoint x: 887, startPoint y: 319, endPoint x: 1118, endPoint y: 656, distance: 408.6
click at [1118, 656] on div "To navigate the map with touch gestures double-tap and hold your finger on the …" at bounding box center [961, 405] width 1214 height 668
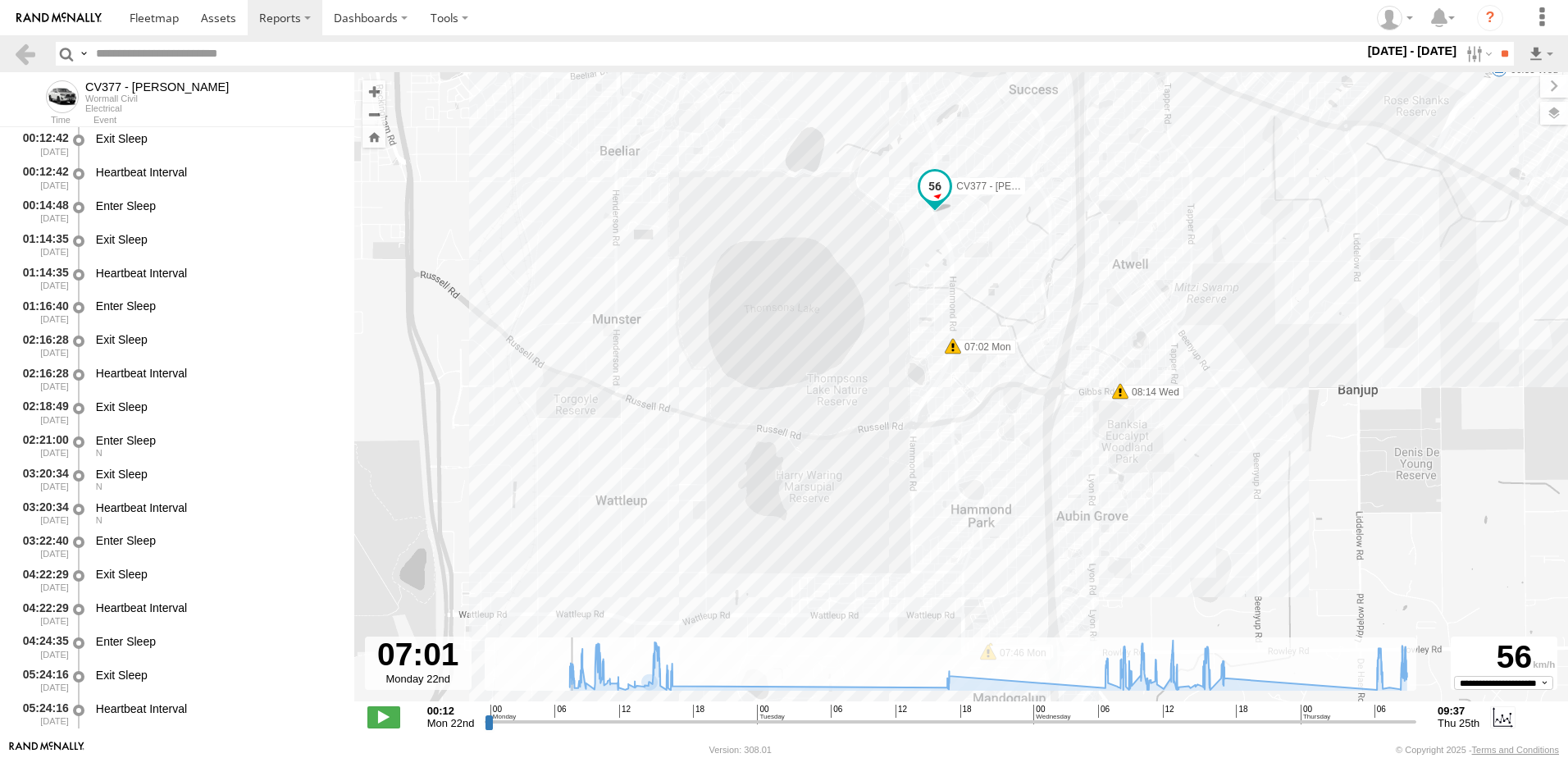
drag, startPoint x: 575, startPoint y: 721, endPoint x: 566, endPoint y: 723, distance: 9.2
click at [566, 723] on input "range" at bounding box center [950, 722] width 931 height 16
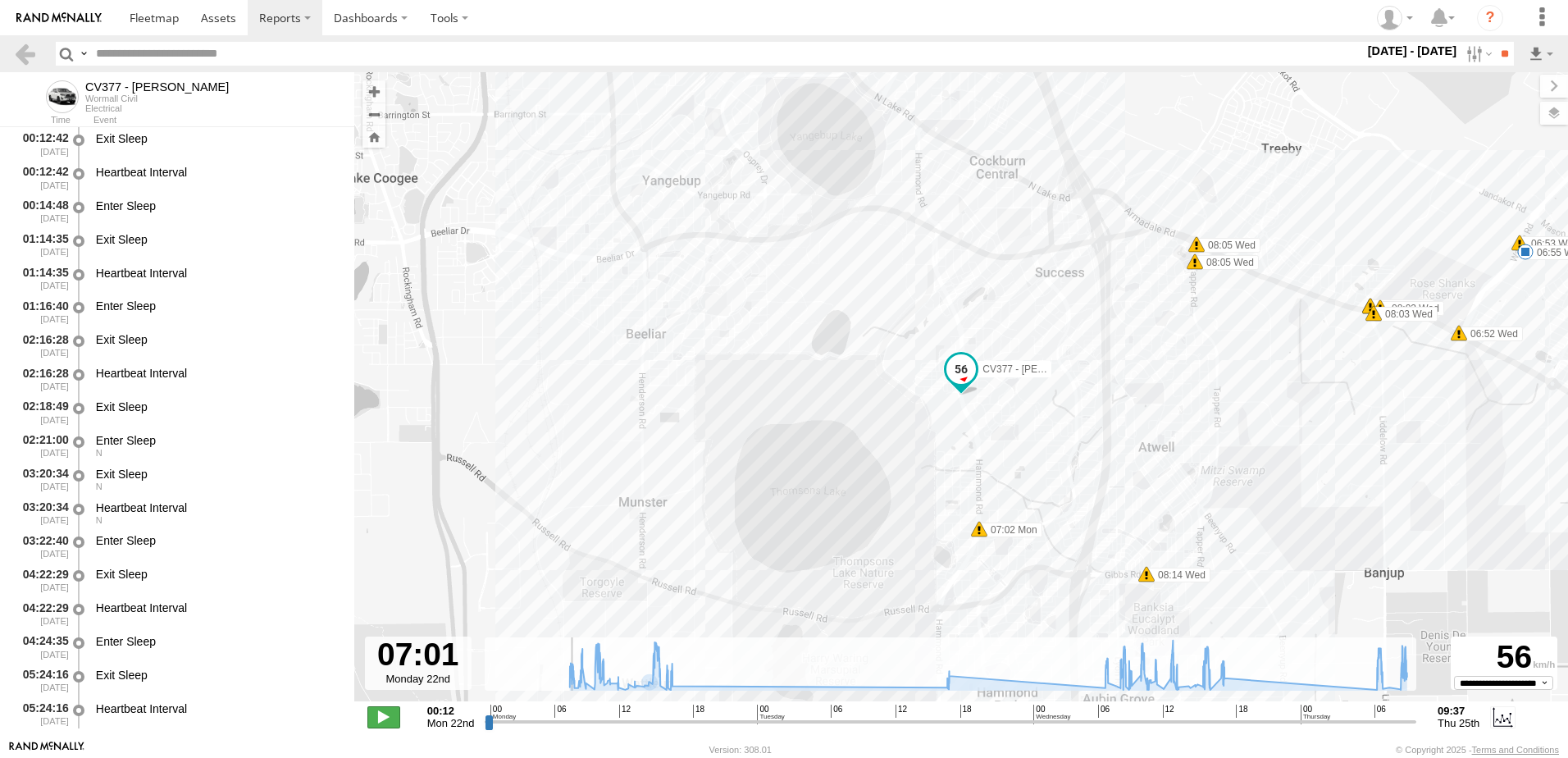
click at [388, 721] on span at bounding box center [383, 716] width 33 height 21
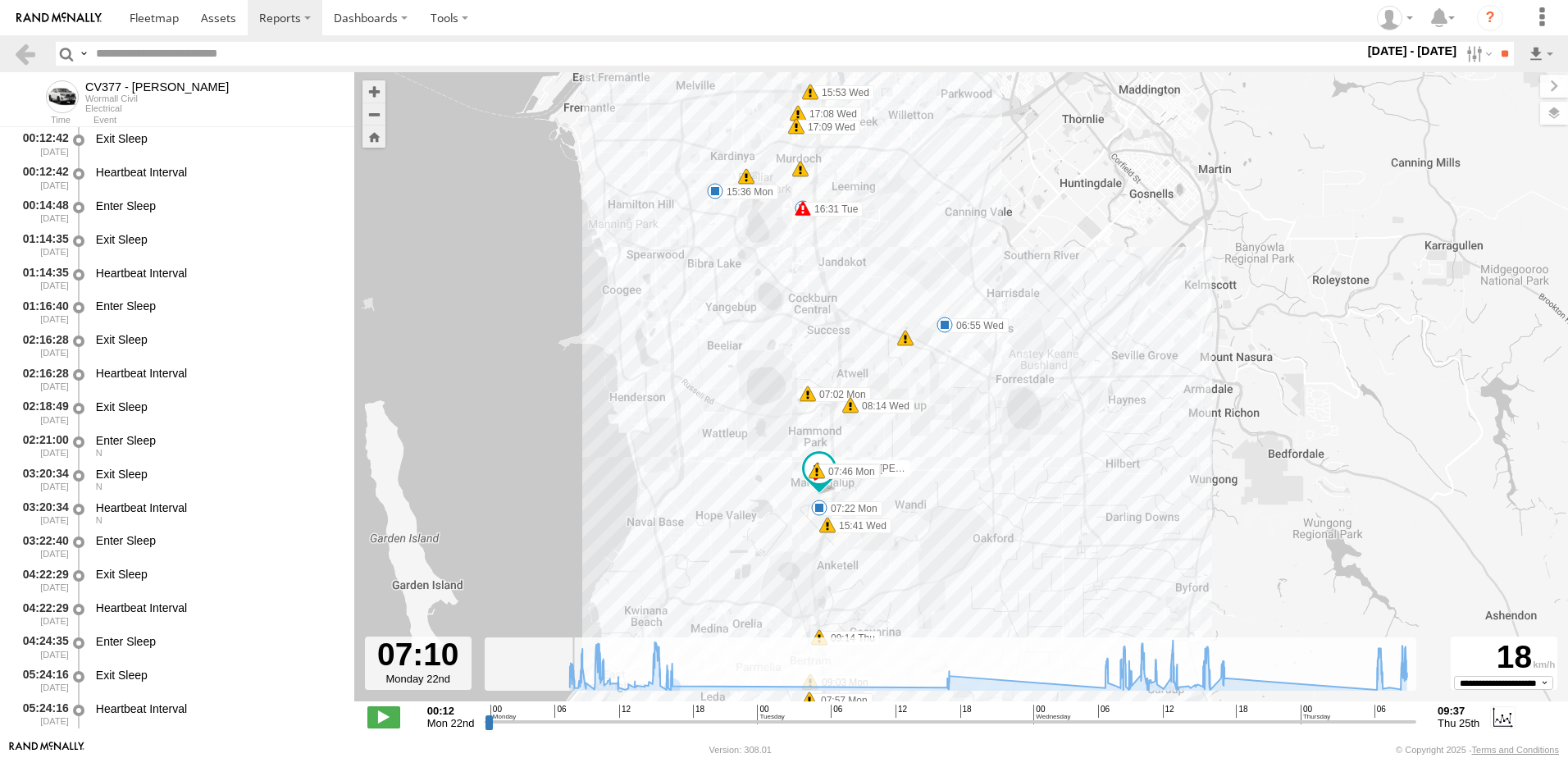
drag, startPoint x: 671, startPoint y: 545, endPoint x: 587, endPoint y: 427, distance: 144.8
click at [587, 427] on div "CV377 - [PERSON_NAME] 07:22 Mon 09:34 Mon 13:59 Mon 16:31 Tue 10:08 Wed 12:49 W…" at bounding box center [961, 394] width 1214 height 646
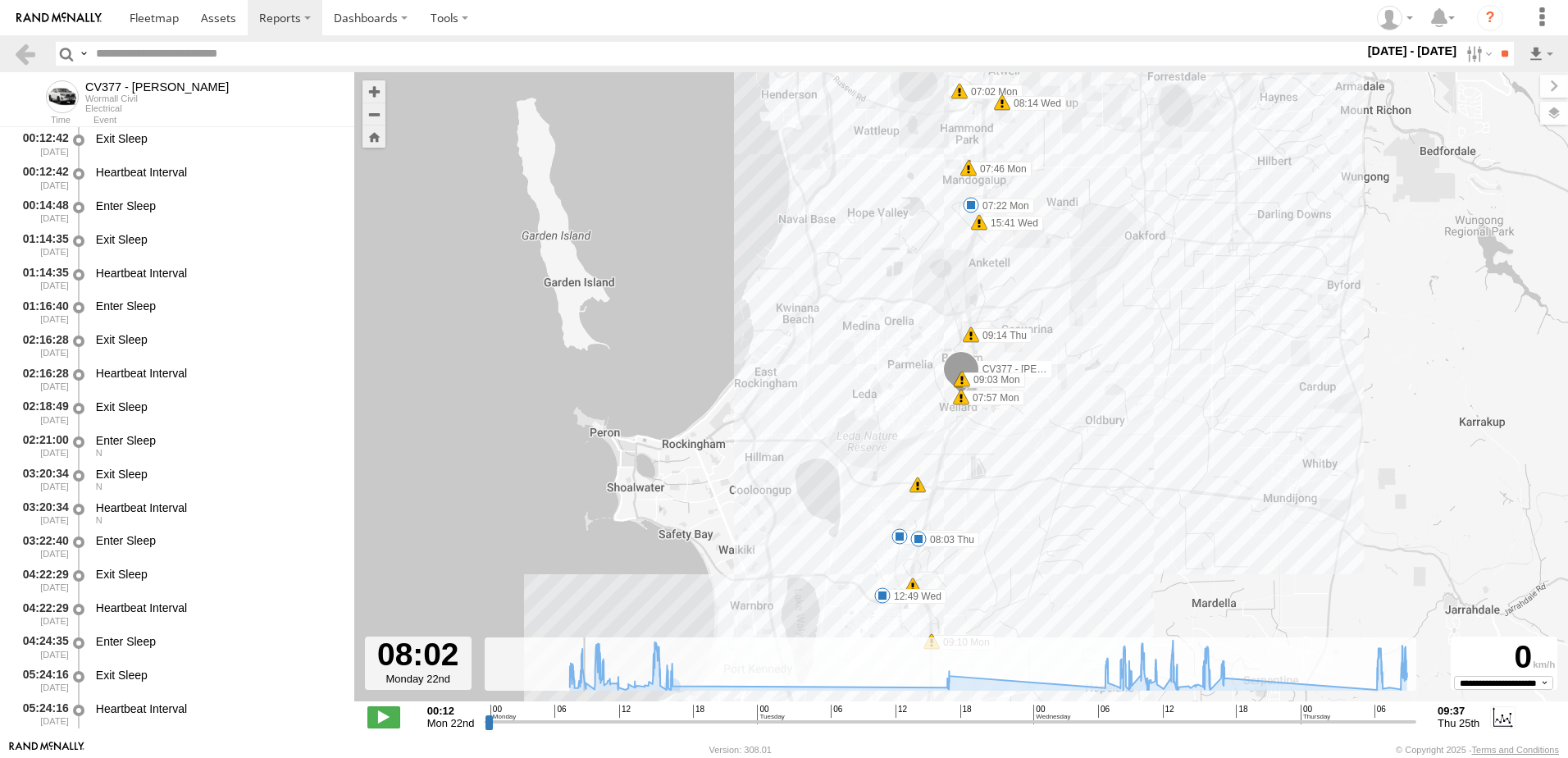
drag, startPoint x: 568, startPoint y: 725, endPoint x: 577, endPoint y: 727, distance: 9.2
click at [577, 727] on input "range" at bounding box center [950, 722] width 931 height 16
click at [383, 717] on span at bounding box center [383, 716] width 33 height 21
click at [393, 715] on span at bounding box center [383, 716] width 33 height 21
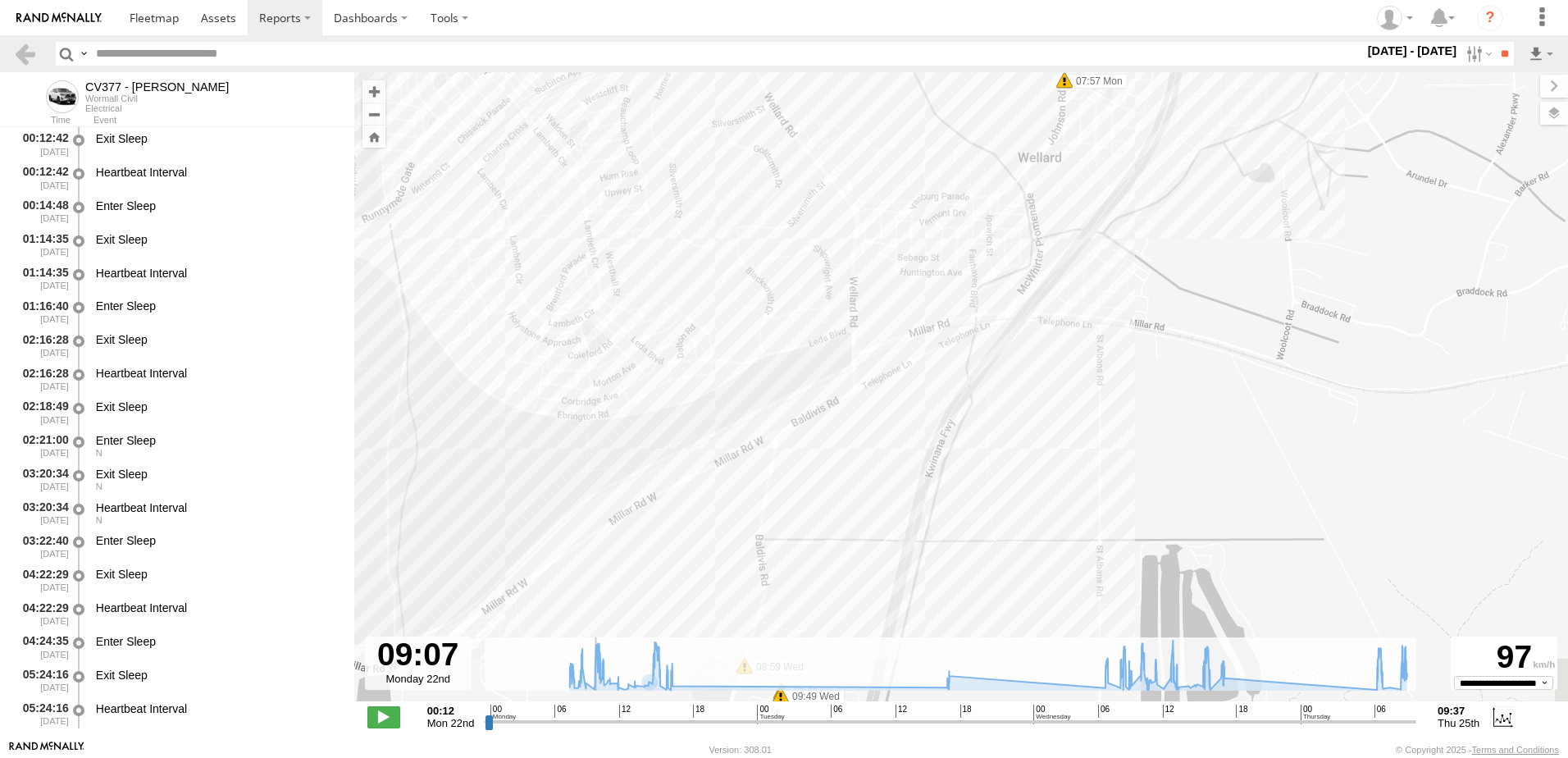
click at [590, 724] on input "range" at bounding box center [950, 722] width 931 height 16
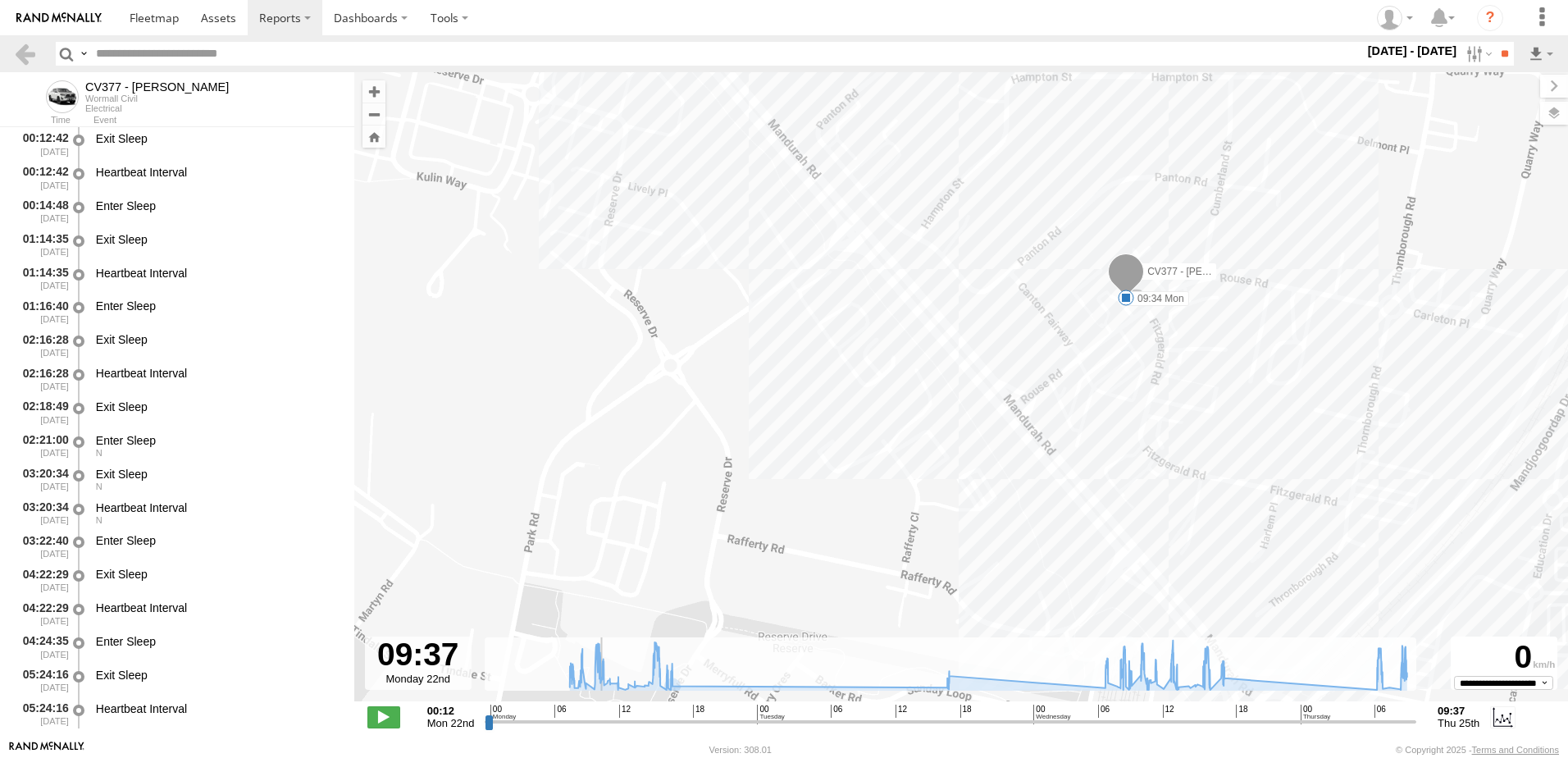
drag, startPoint x: 837, startPoint y: 481, endPoint x: 762, endPoint y: 508, distance: 79.7
click at [762, 508] on div "CV377 - [PERSON_NAME] 07:22 Mon 09:34 Mon 13:59 Mon 16:31 Tue 10:08 Wed 12:49 W…" at bounding box center [961, 394] width 1214 height 646
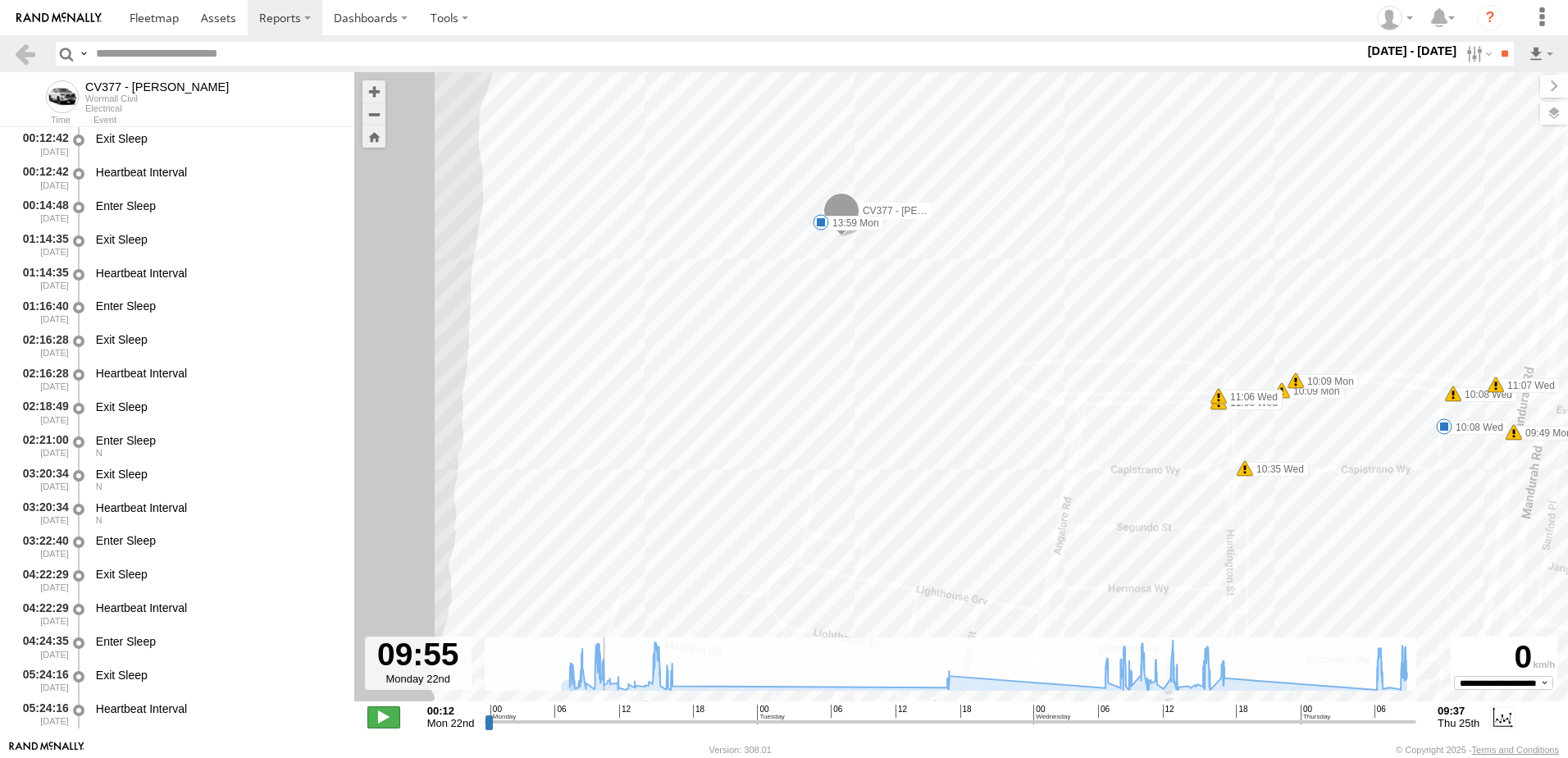
click at [375, 719] on span at bounding box center [383, 716] width 33 height 21
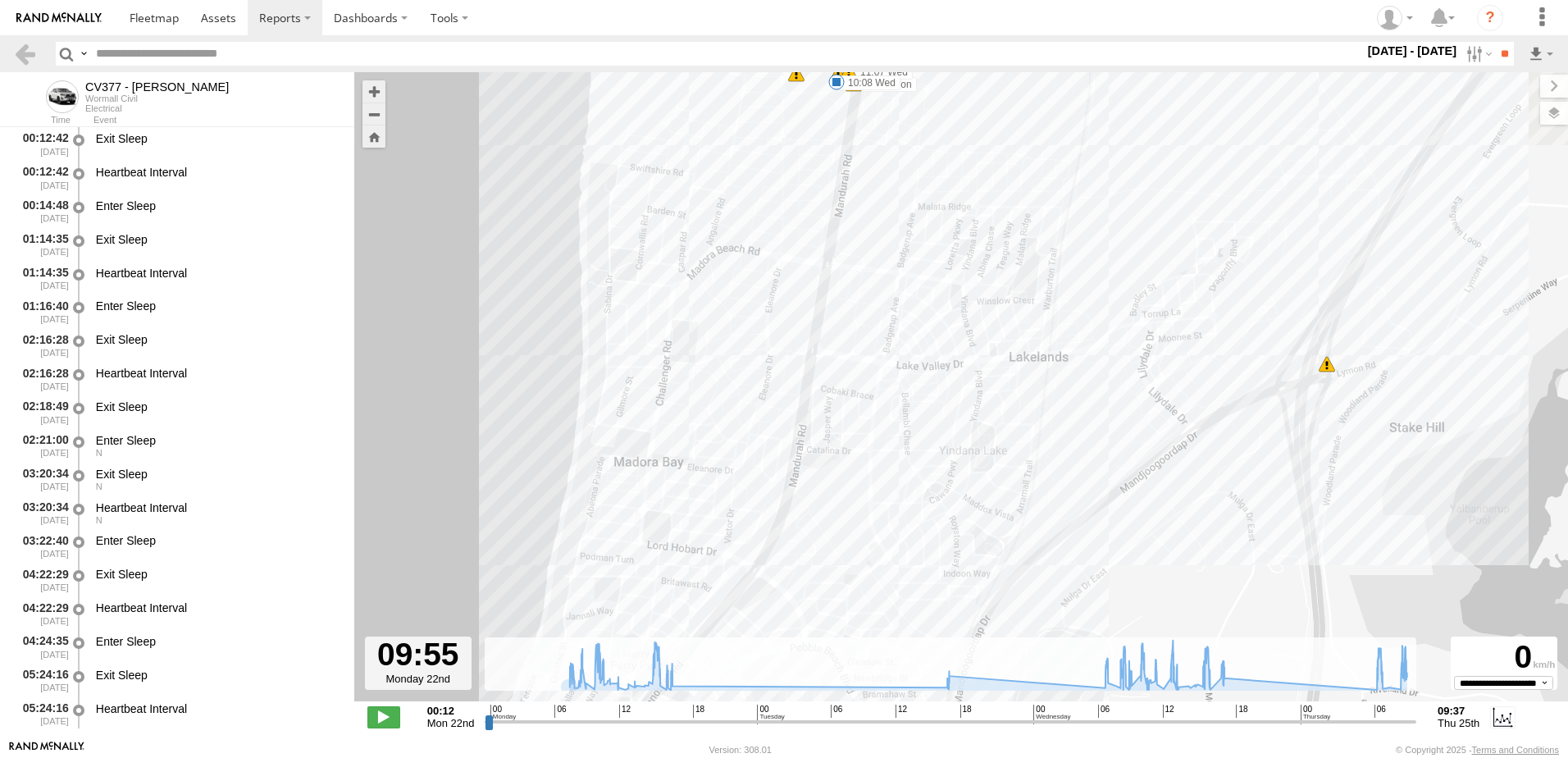
drag, startPoint x: 880, startPoint y: 522, endPoint x: 711, endPoint y: 190, distance: 372.5
click at [711, 190] on div "CV377 - [PERSON_NAME] 07:22 Mon 09:34 Mon 13:59 Mon 16:31 Tue 10:08 Wed 12:49 W…" at bounding box center [961, 394] width 1214 height 646
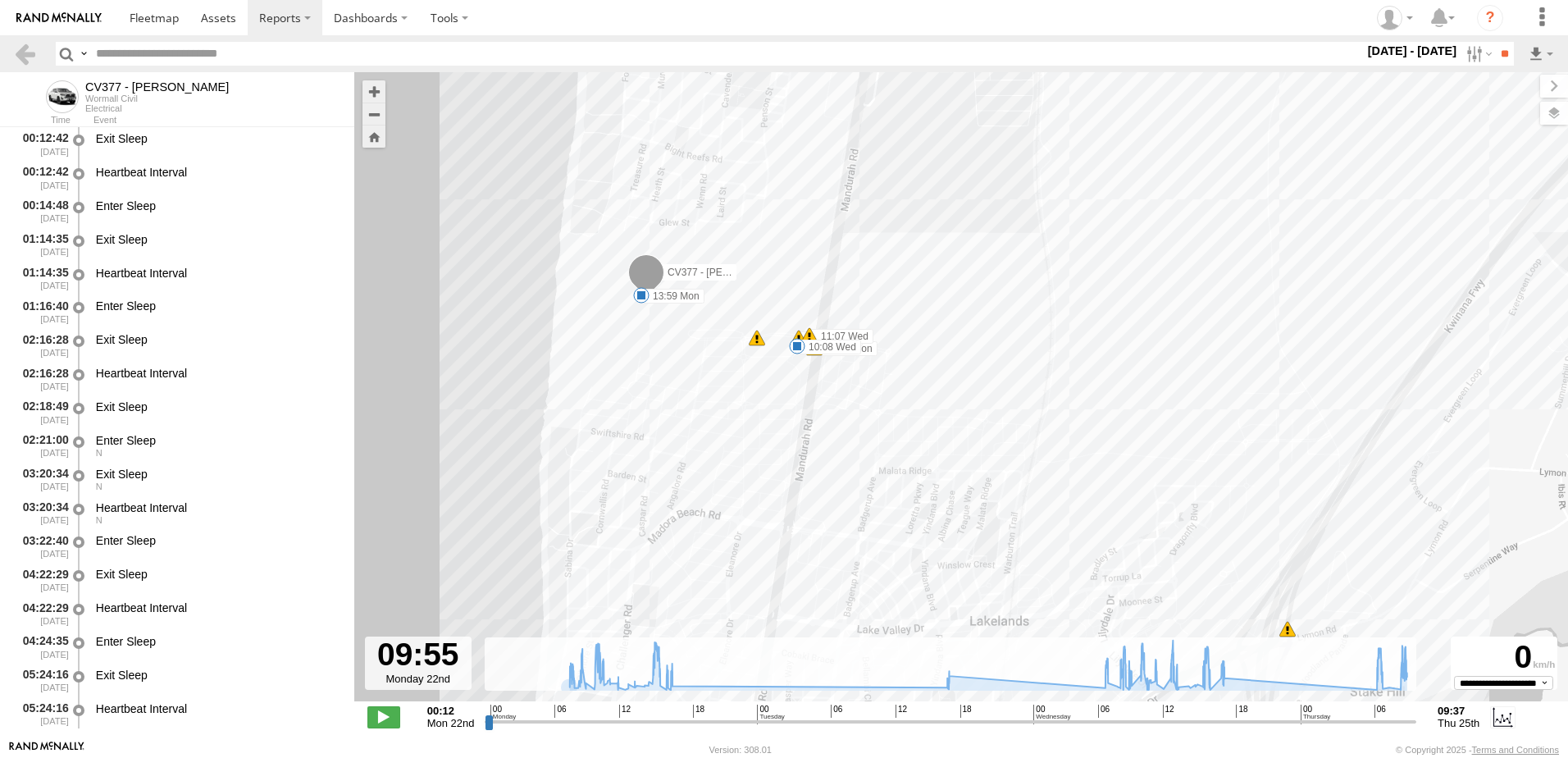
drag, startPoint x: 643, startPoint y: 323, endPoint x: 600, endPoint y: 605, distance: 285.3
click at [600, 605] on div "CV377 - [PERSON_NAME] 07:22 Mon 09:34 Mon 13:59 Mon 16:31 Tue 10:08 Wed 12:49 W…" at bounding box center [961, 394] width 1214 height 646
click at [618, 365] on div "CV377 - [PERSON_NAME] 07:22 Mon 09:34 Mon 13:59 Mon 16:31 Tue 10:08 Wed 12:49 W…" at bounding box center [961, 394] width 1214 height 646
click at [908, 465] on div "CV377 - [PERSON_NAME] 07:22 Mon 09:34 Mon 13:59 Mon 16:31 Tue 10:08 Wed 12:49 W…" at bounding box center [961, 394] width 1214 height 646
drag, startPoint x: 891, startPoint y: 600, endPoint x: 927, endPoint y: 271, distance: 331.0
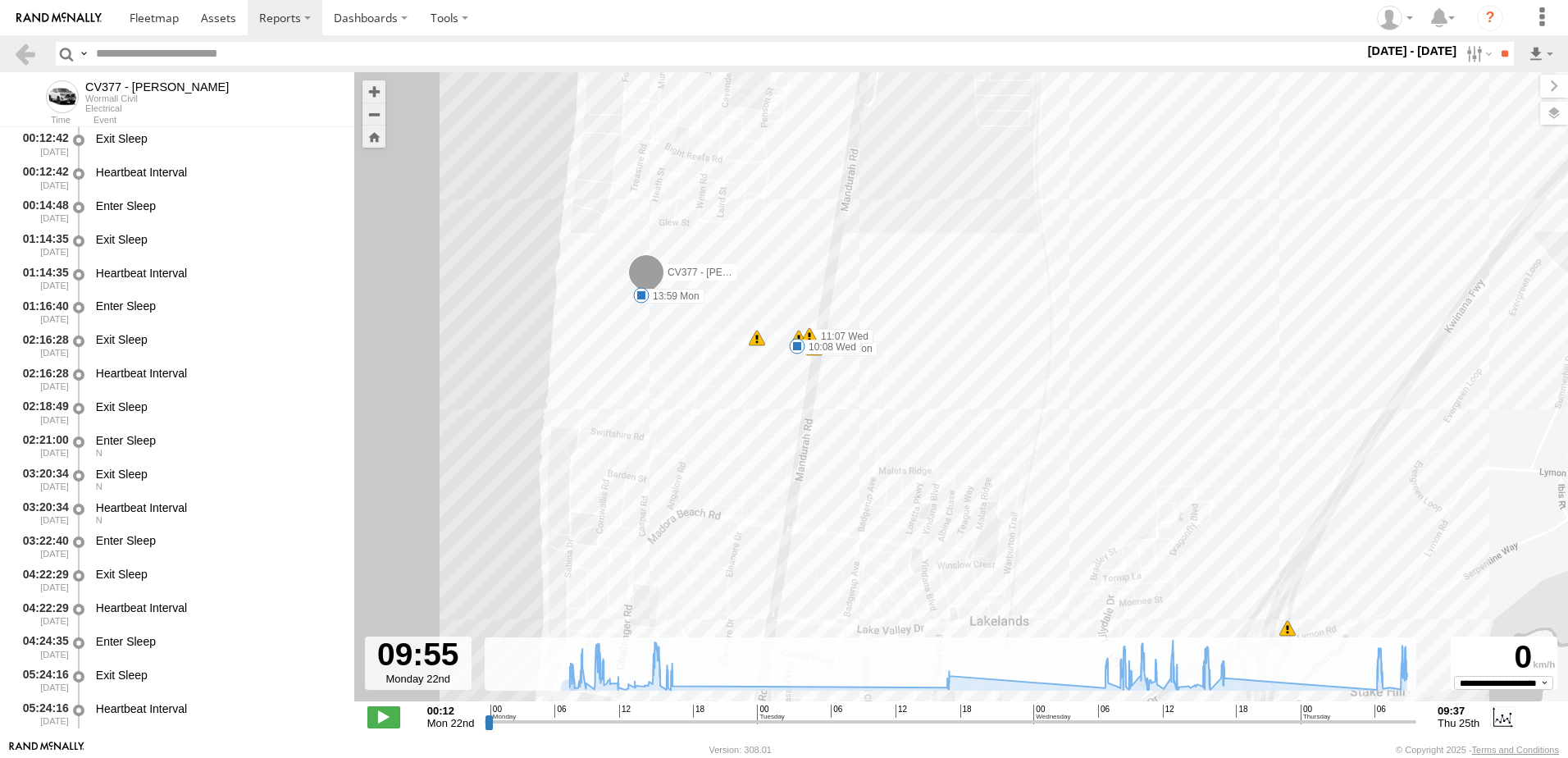
click at [927, 271] on div "CV377 - [PERSON_NAME] 07:22 Mon 09:34 Mon 13:59 Mon 16:31 Tue 10:08 Wed 12:49 W…" at bounding box center [961, 394] width 1214 height 646
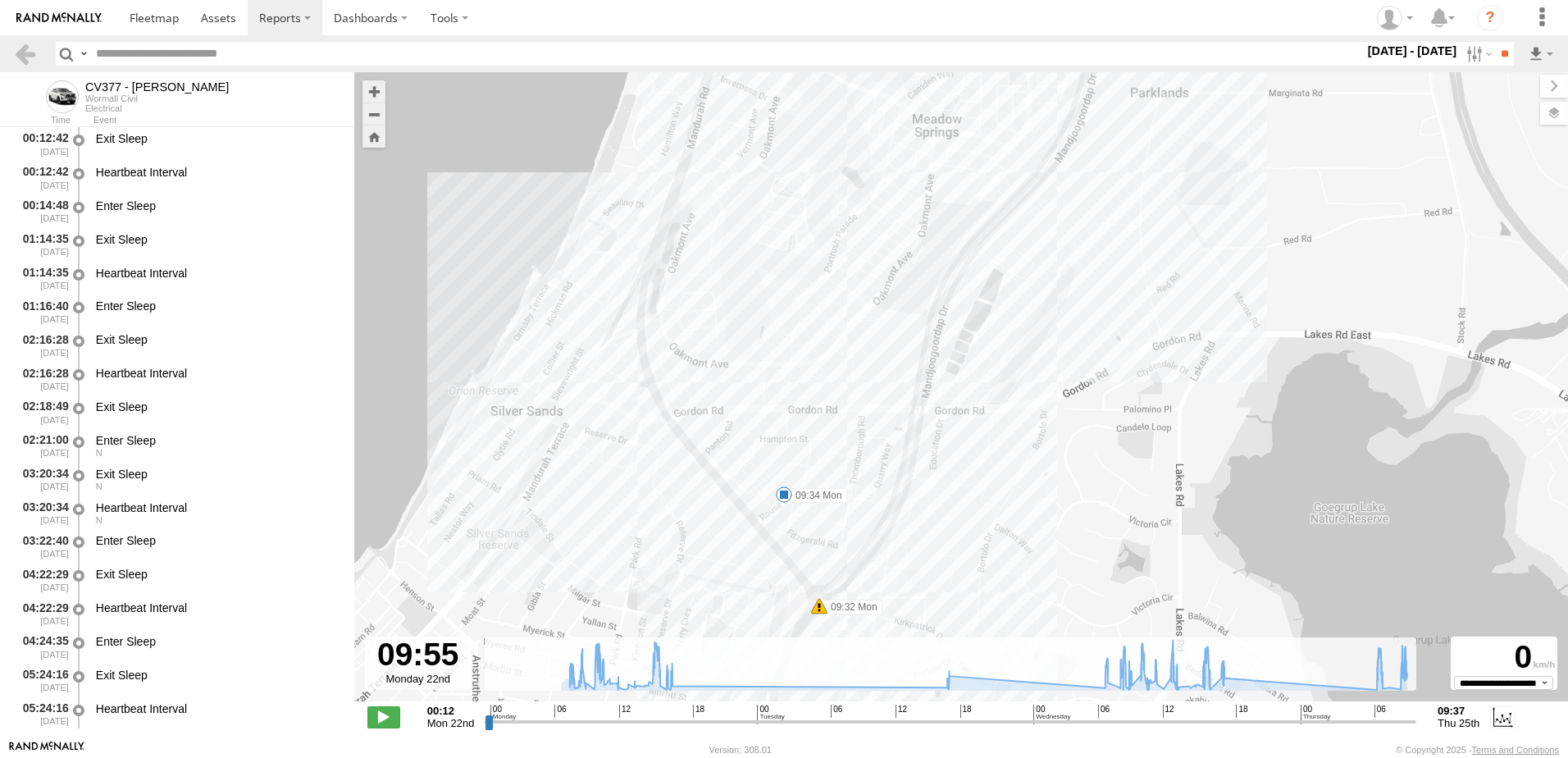
drag, startPoint x: 844, startPoint y: 441, endPoint x: 941, endPoint y: 48, distance: 404.8
click at [940, 49] on body "?" at bounding box center [784, 379] width 1568 height 758
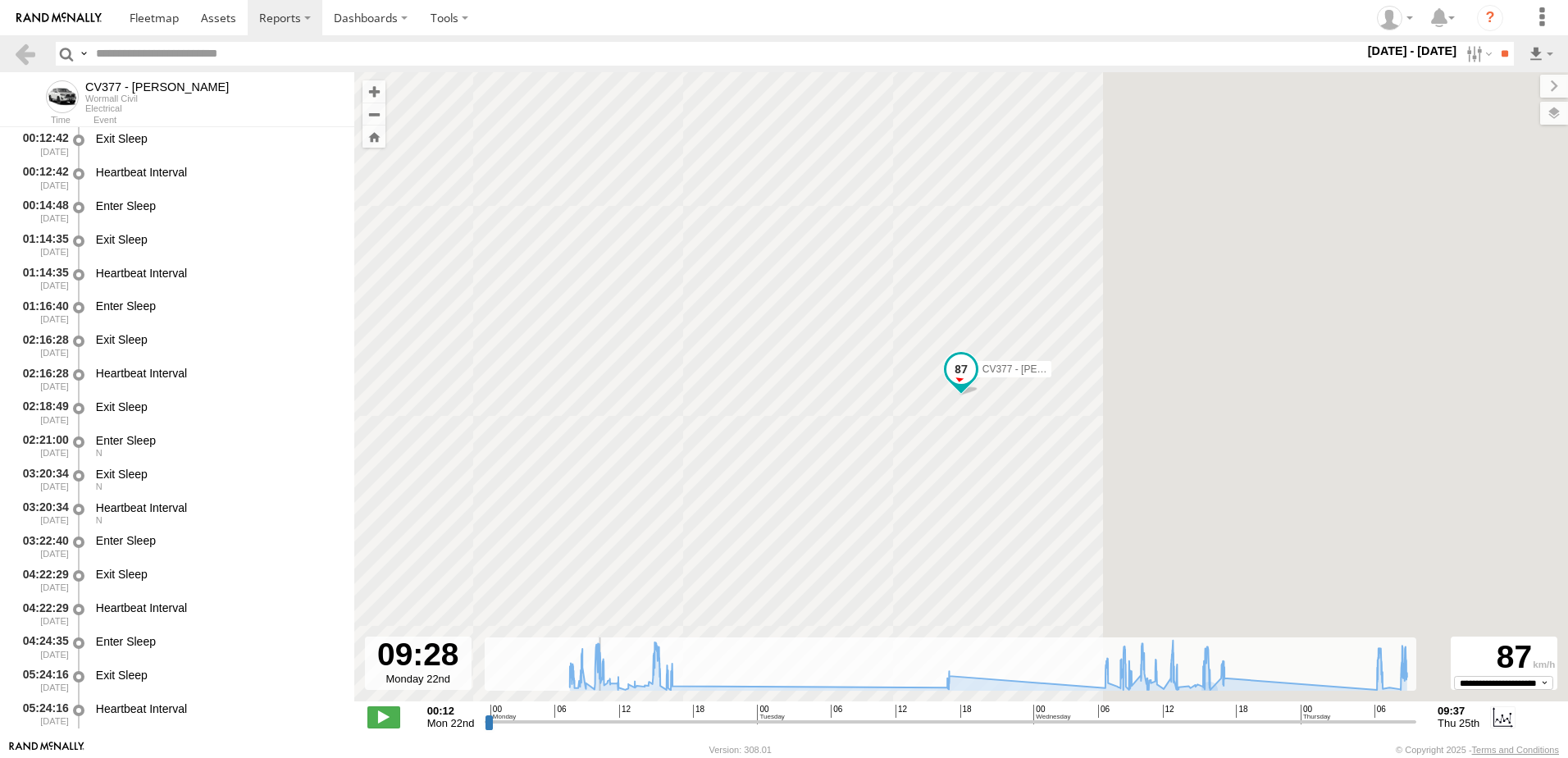
click at [594, 720] on input "range" at bounding box center [950, 722] width 931 height 16
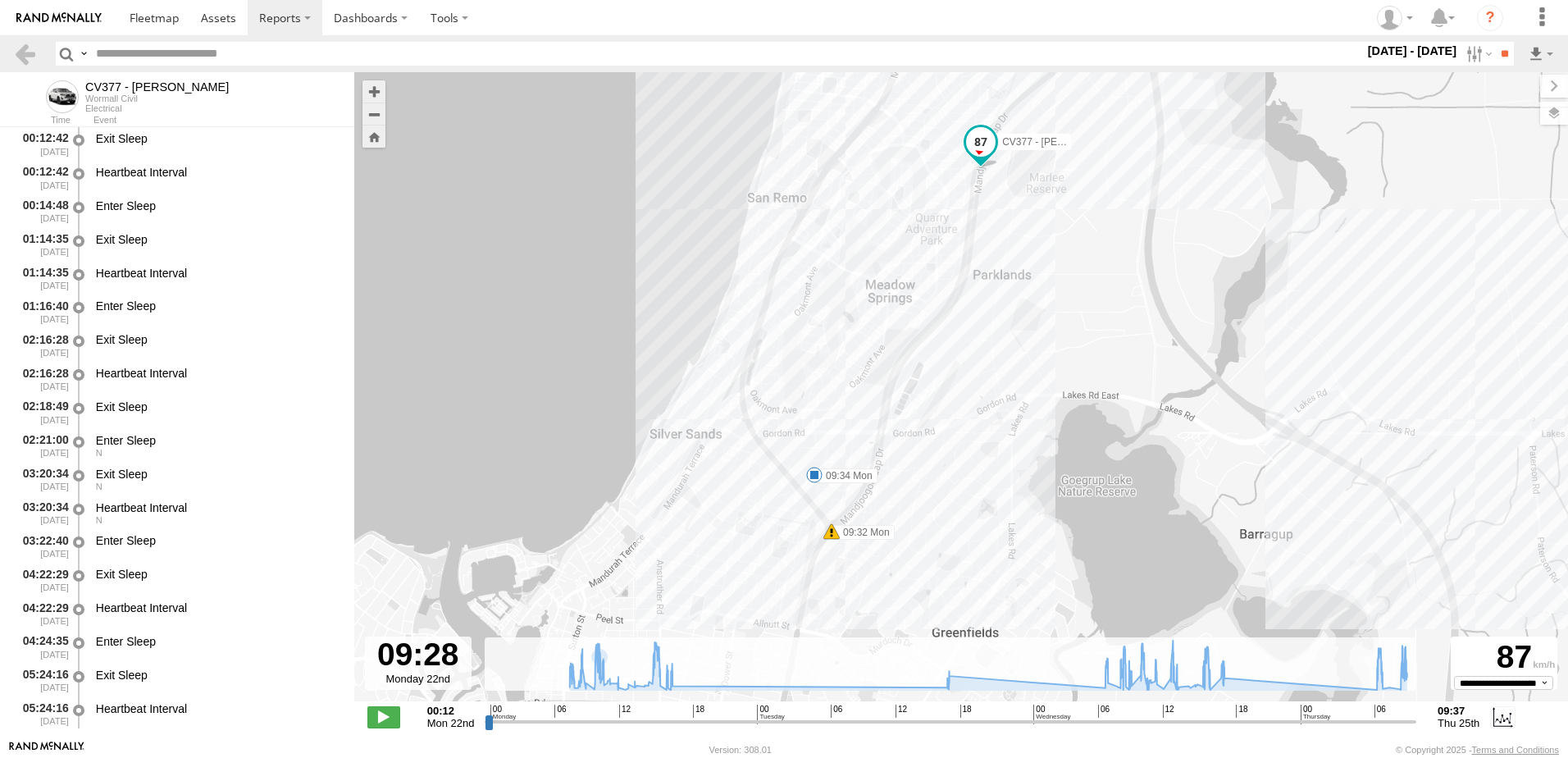
drag, startPoint x: 737, startPoint y: 499, endPoint x: 927, endPoint y: 217, distance: 340.0
click at [927, 217] on div "CV377 - [PERSON_NAME] 07:22 Mon 09:34 Mon 13:59 Mon 16:31 Tue 10:08 Wed 12:49 W…" at bounding box center [961, 394] width 1214 height 646
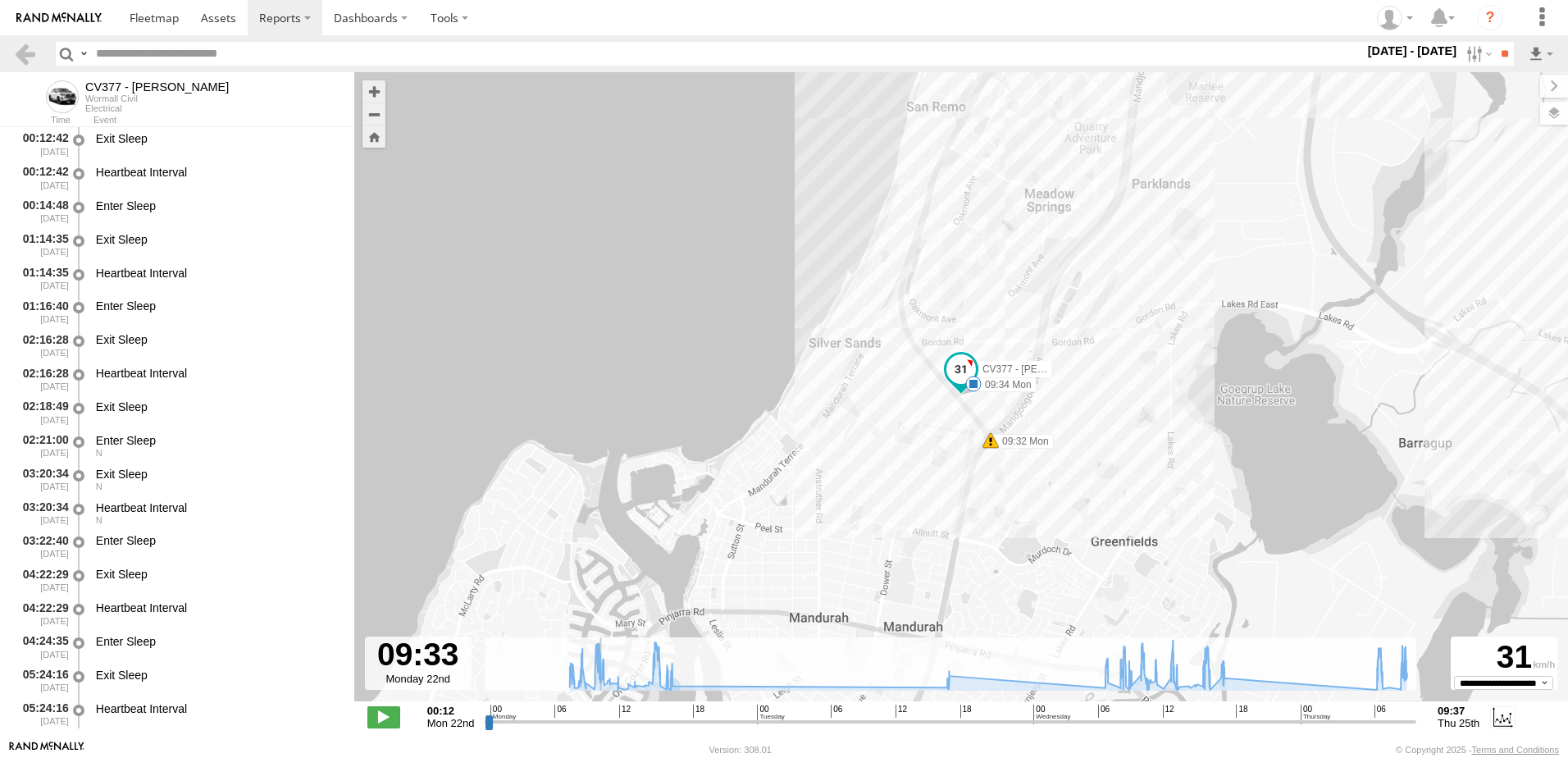
click at [595, 726] on input "range" at bounding box center [950, 722] width 931 height 16
click at [392, 715] on span at bounding box center [383, 716] width 33 height 21
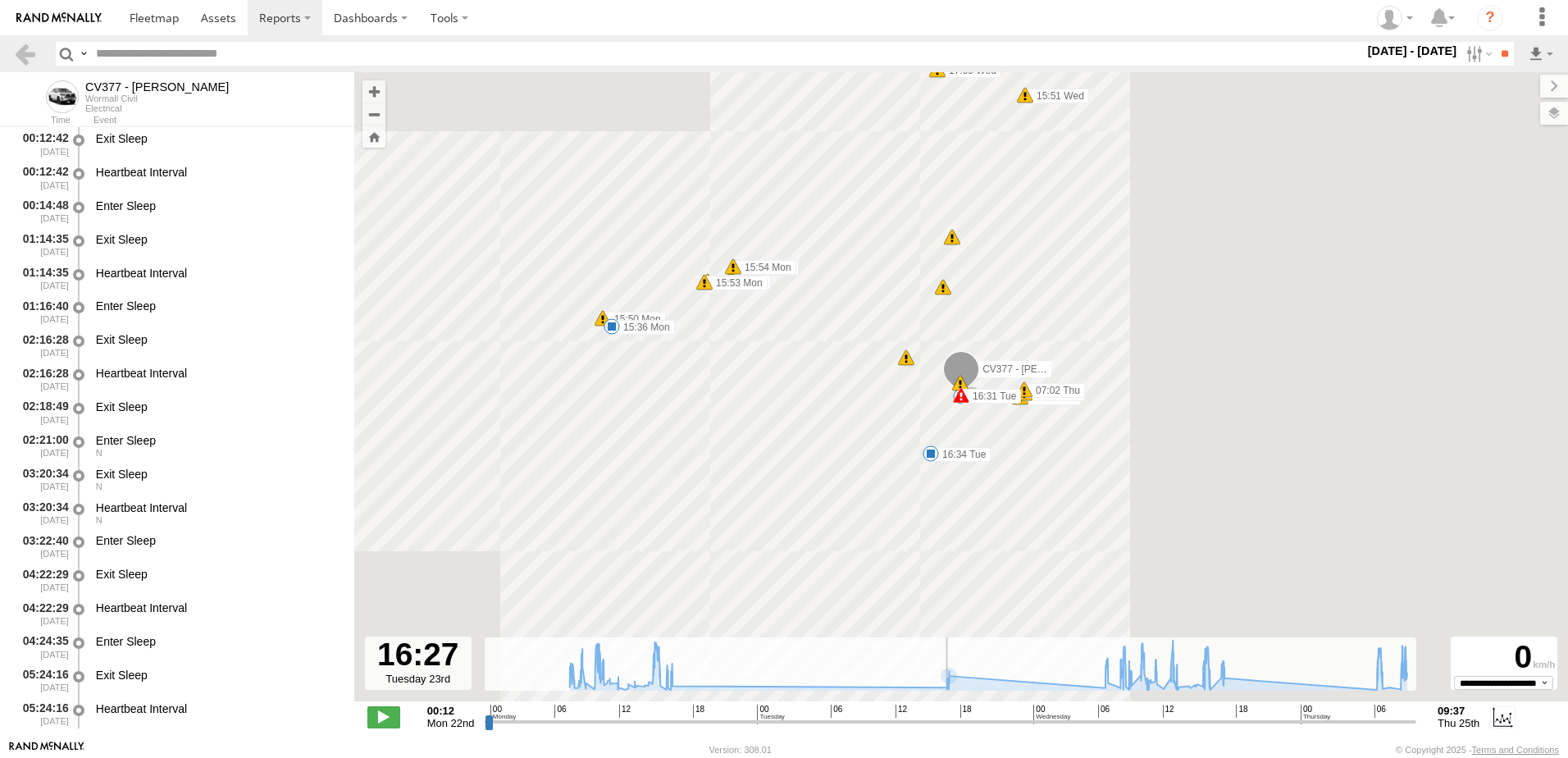
click at [945, 720] on input "range" at bounding box center [950, 722] width 931 height 16
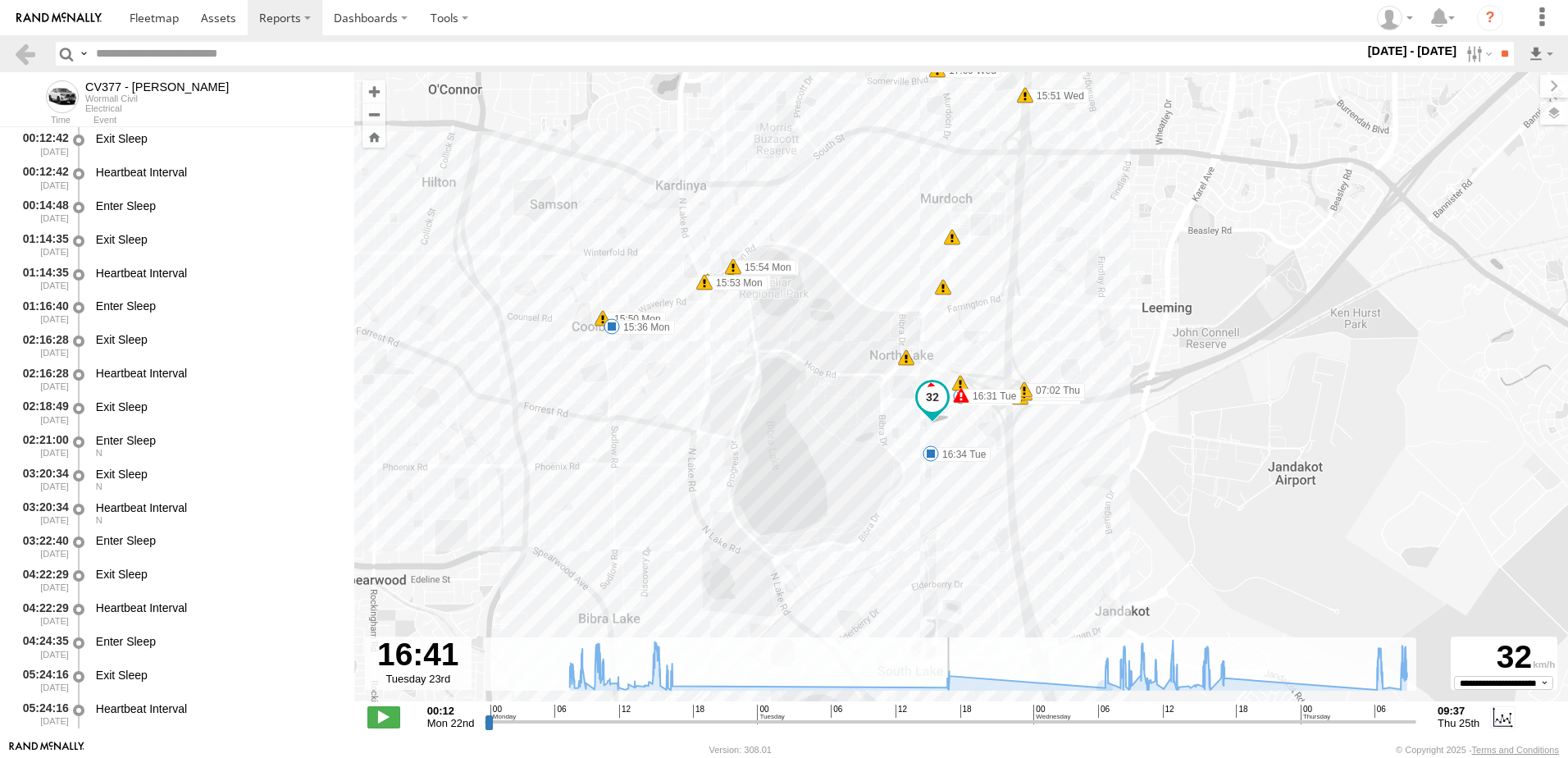
click at [1106, 720] on input "range" at bounding box center [950, 722] width 931 height 16
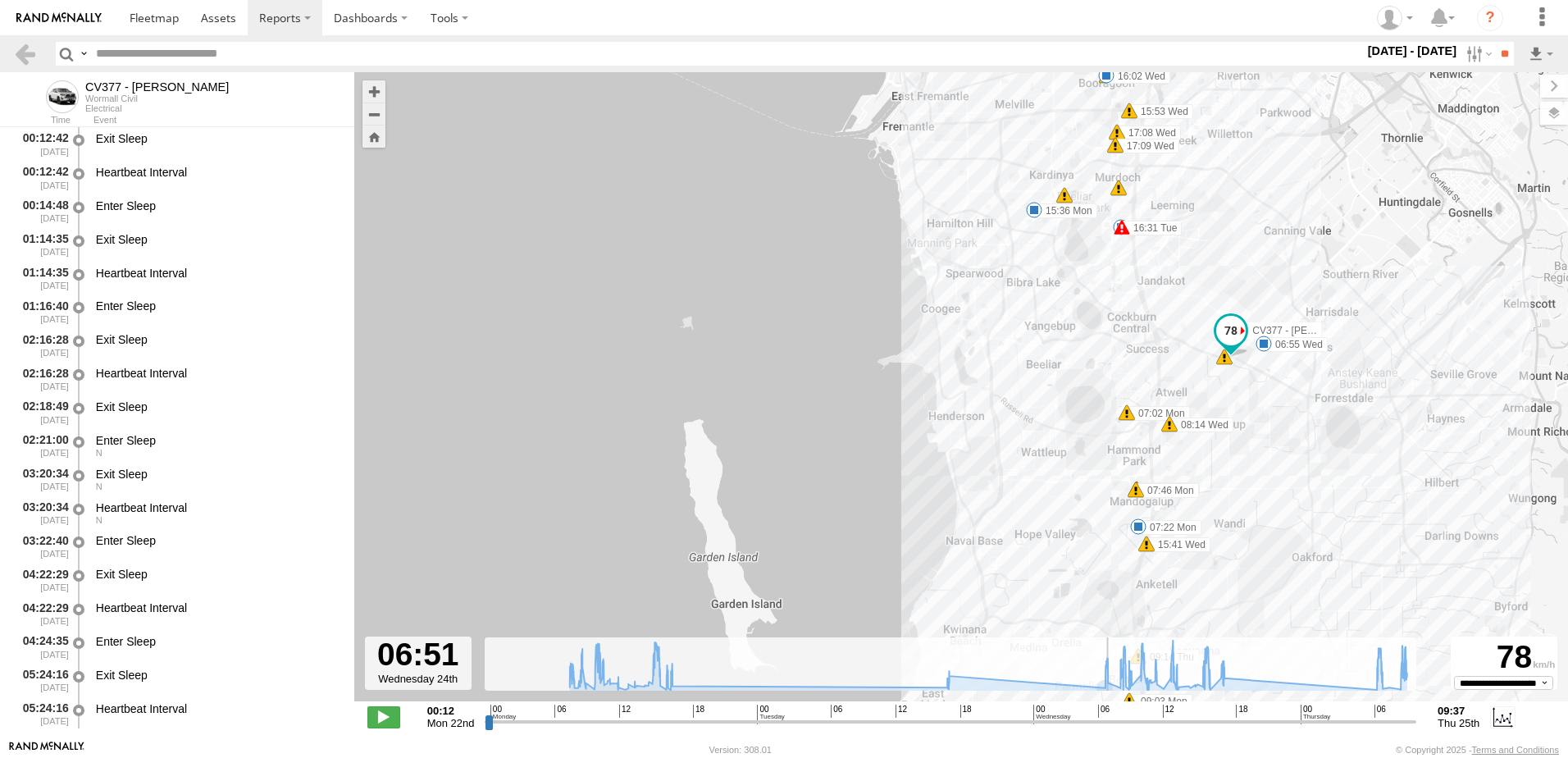
drag, startPoint x: 1101, startPoint y: 478, endPoint x: 1007, endPoint y: 415, distance: 113.2
click at [1007, 415] on div "CV377 - [PERSON_NAME] 07:22 Mon 09:34 Mon 13:59 Mon 16:31 Tue 10:08 Wed 12:49 W…" at bounding box center [961, 394] width 1214 height 646
click at [383, 720] on span at bounding box center [383, 716] width 33 height 21
click at [1260, 366] on div "CV377 - [PERSON_NAME] 07:22 Mon 09:34 Mon 13:59 Mon 16:31 Tue 10:08 Wed 12:49 W…" at bounding box center [961, 394] width 1214 height 646
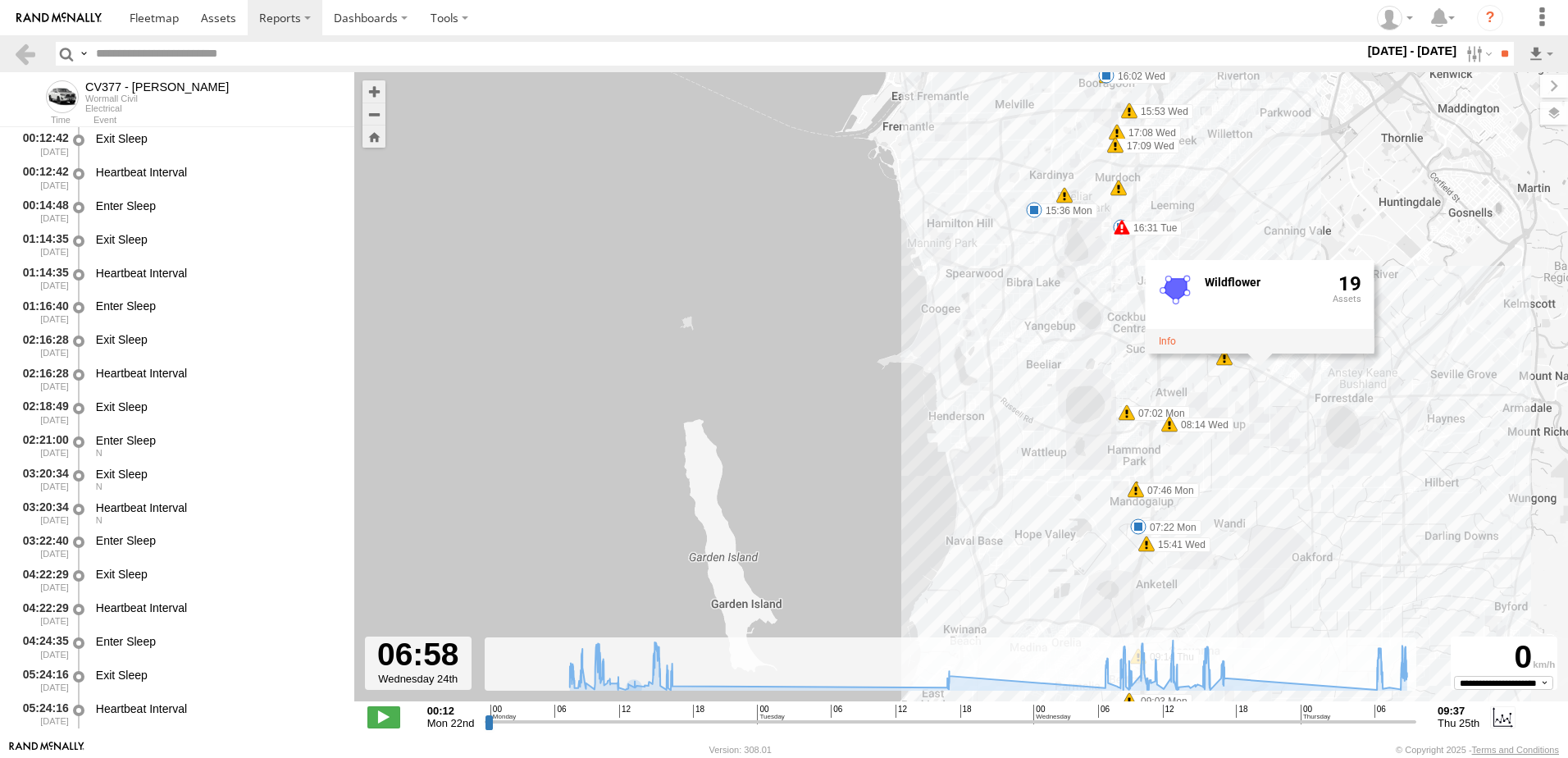
click at [1001, 414] on div "CV377 - [PERSON_NAME] 07:22 Mon 09:34 Mon 13:59 Mon 16:31 Tue 10:08 Wed 12:49 W…" at bounding box center [961, 394] width 1214 height 646
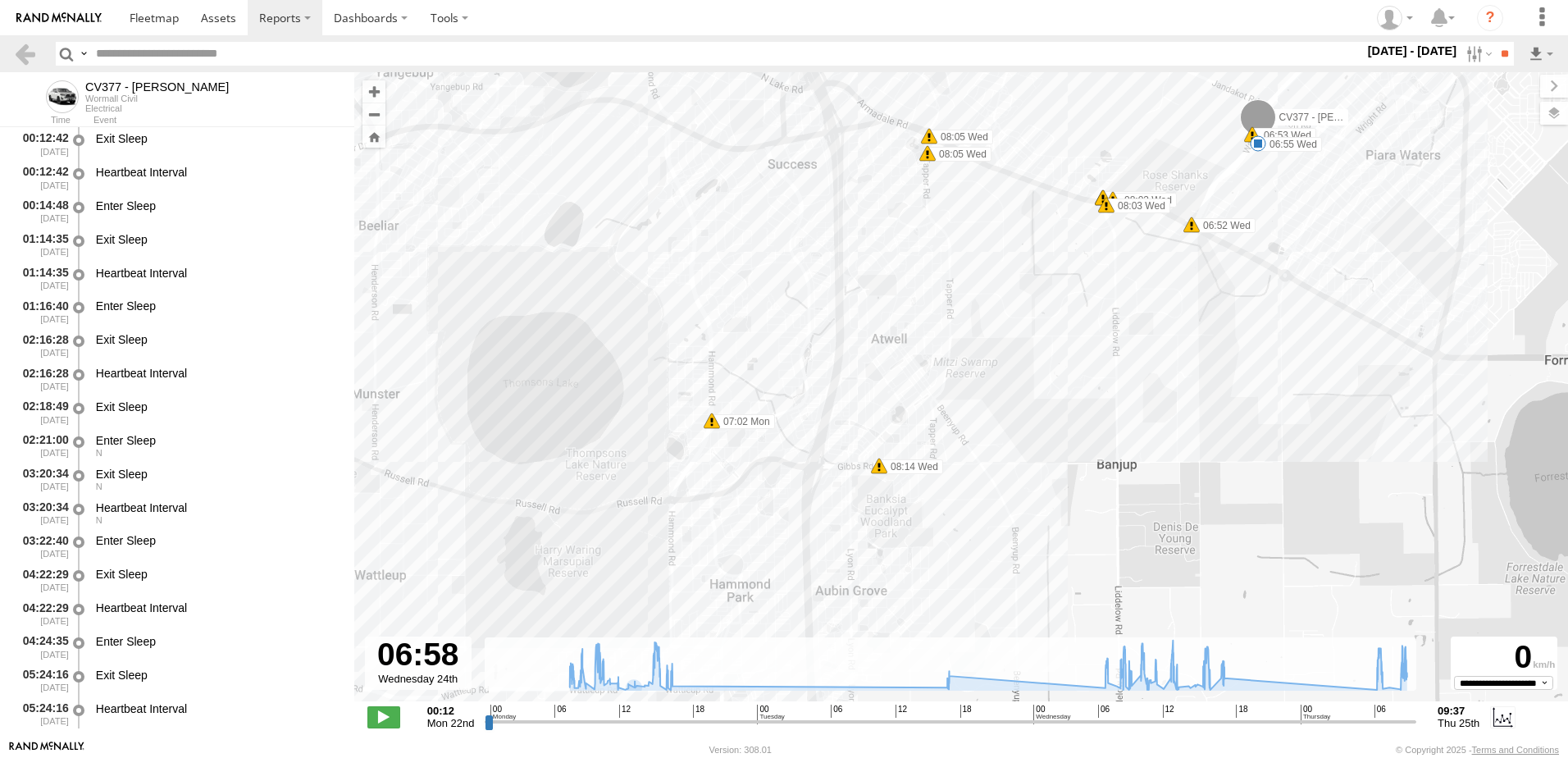
drag, startPoint x: 1214, startPoint y: 422, endPoint x: 1263, endPoint y: 358, distance: 80.6
click at [1263, 358] on div "CV377 - [PERSON_NAME] 07:22 Mon 09:34 Mon 13:59 Mon 16:31 Tue 10:08 Wed 12:49 W…" at bounding box center [961, 394] width 1214 height 646
click at [378, 719] on span at bounding box center [383, 716] width 33 height 21
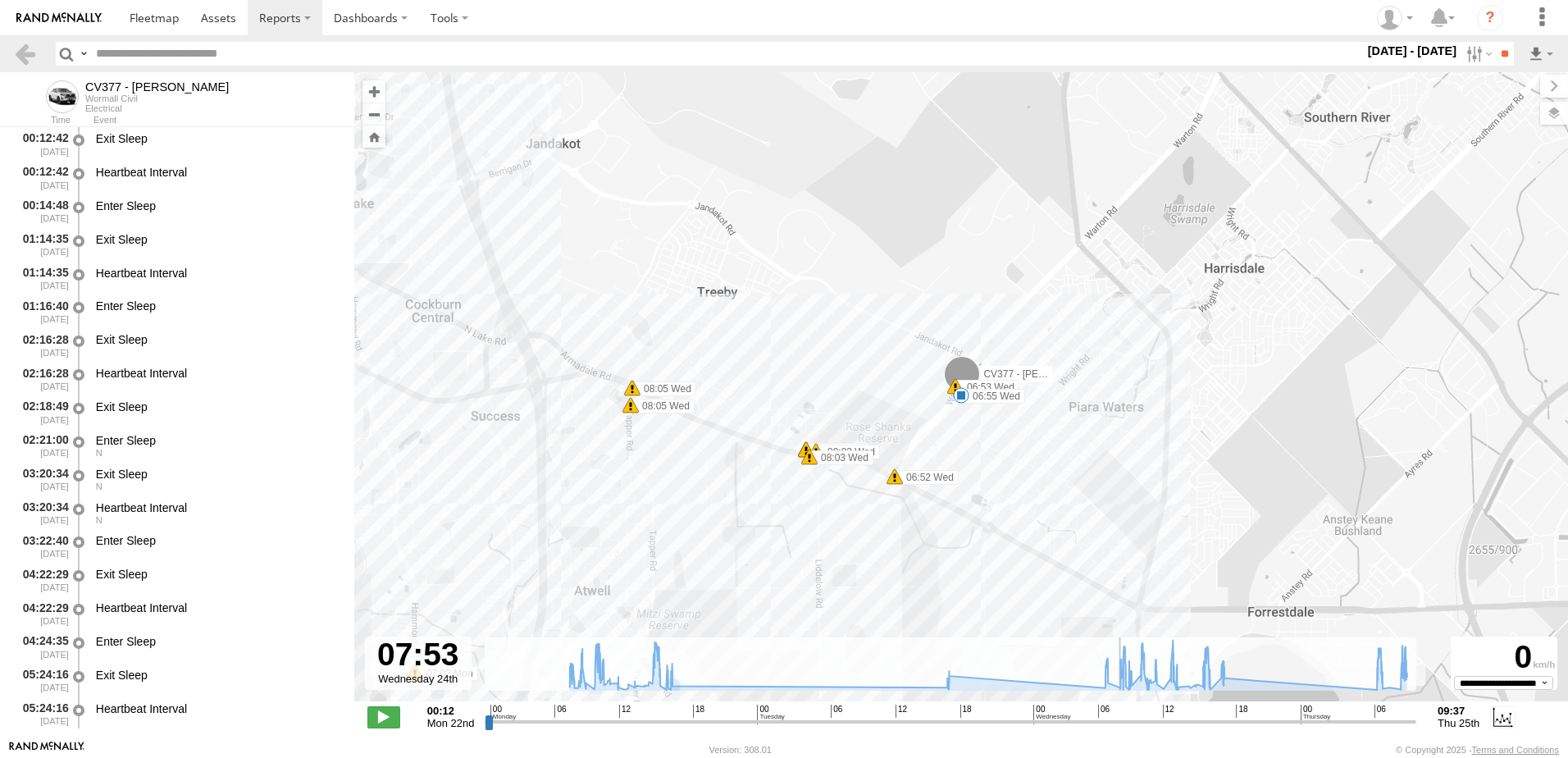
click at [1375, 722] on input "range" at bounding box center [950, 722] width 931 height 16
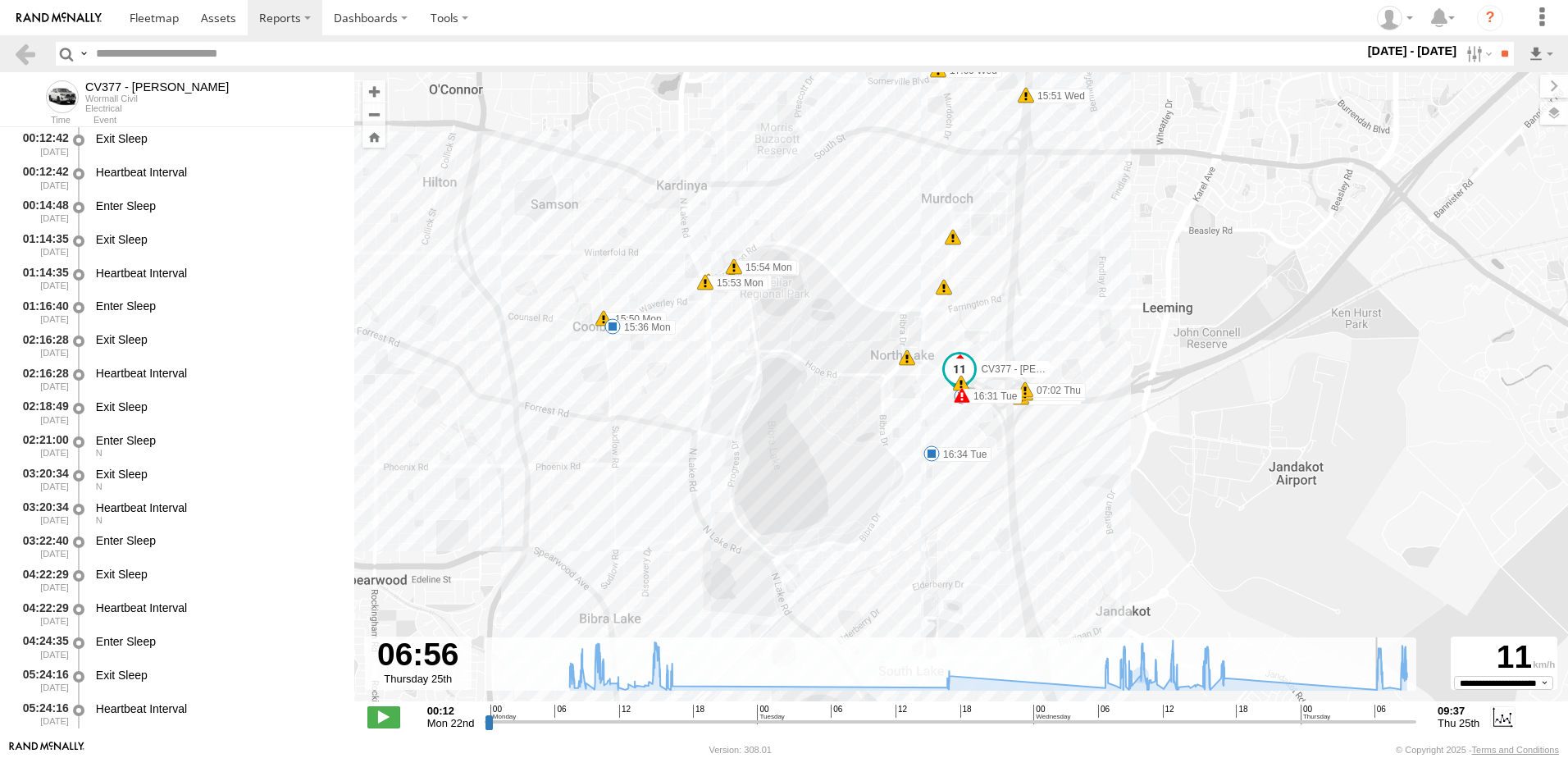
click at [1380, 727] on input "range" at bounding box center [950, 722] width 931 height 16
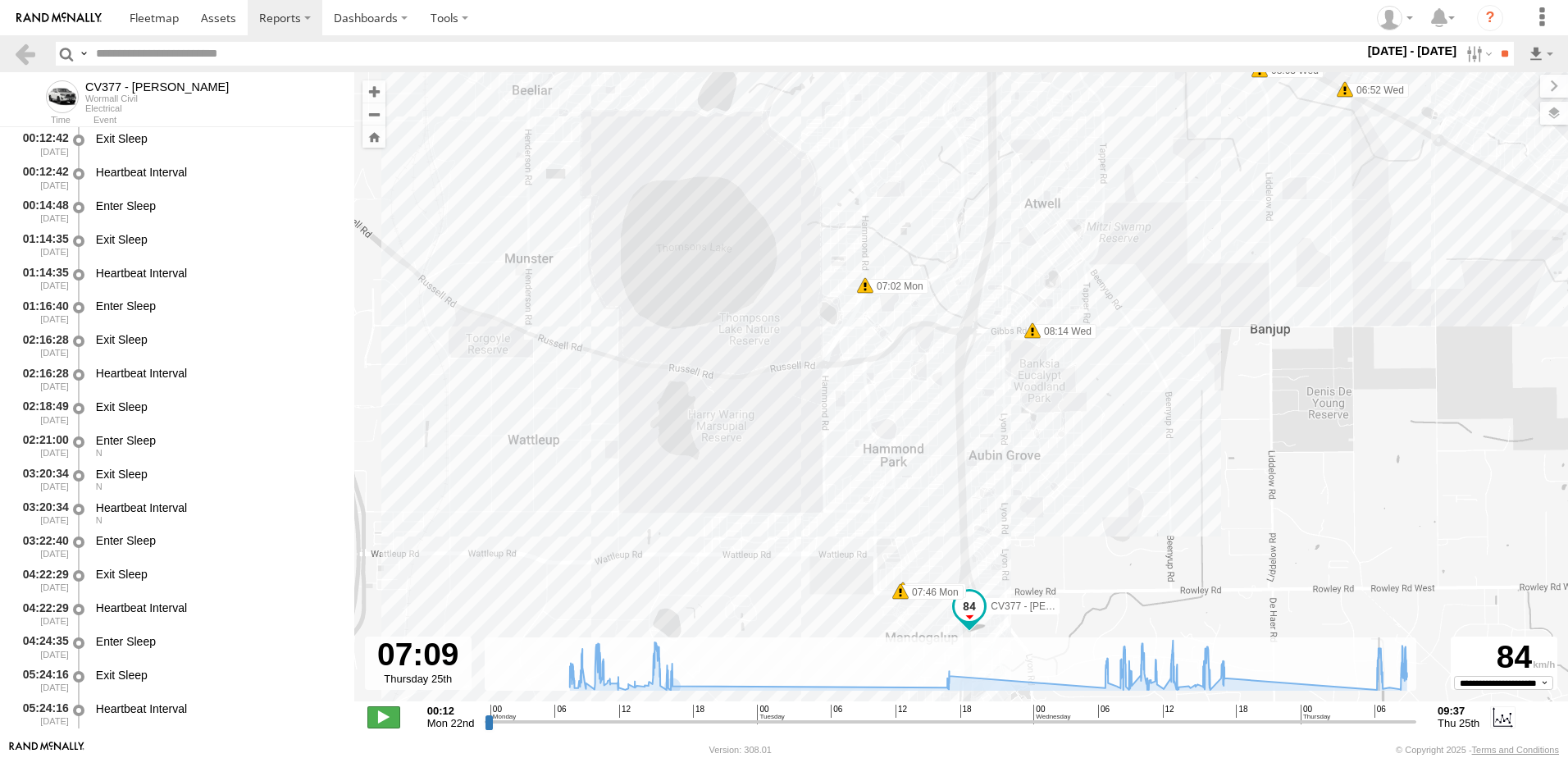
click at [379, 719] on span at bounding box center [383, 716] width 33 height 21
click at [381, 715] on span at bounding box center [383, 716] width 33 height 21
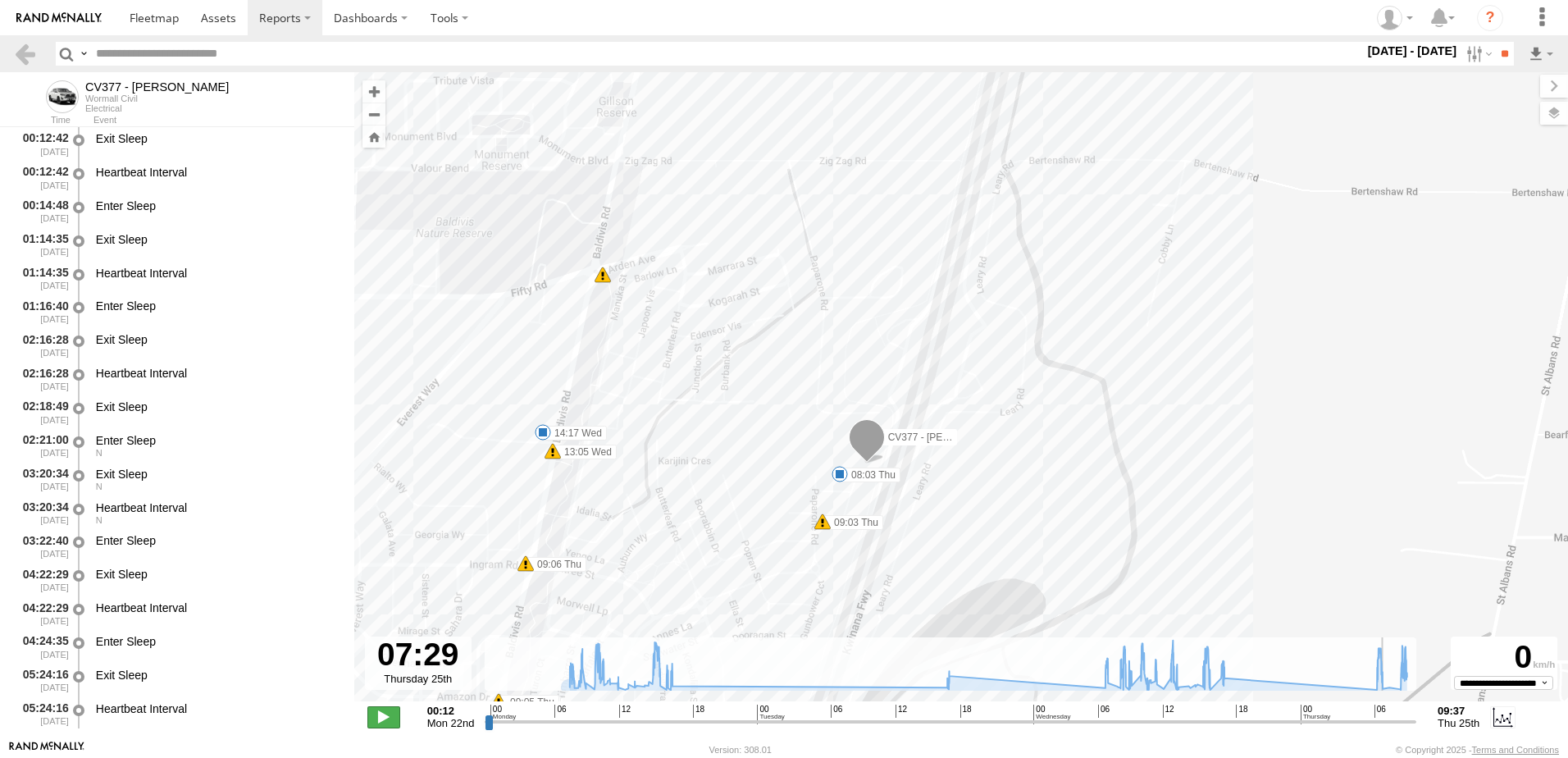
click at [390, 713] on span at bounding box center [383, 716] width 33 height 21
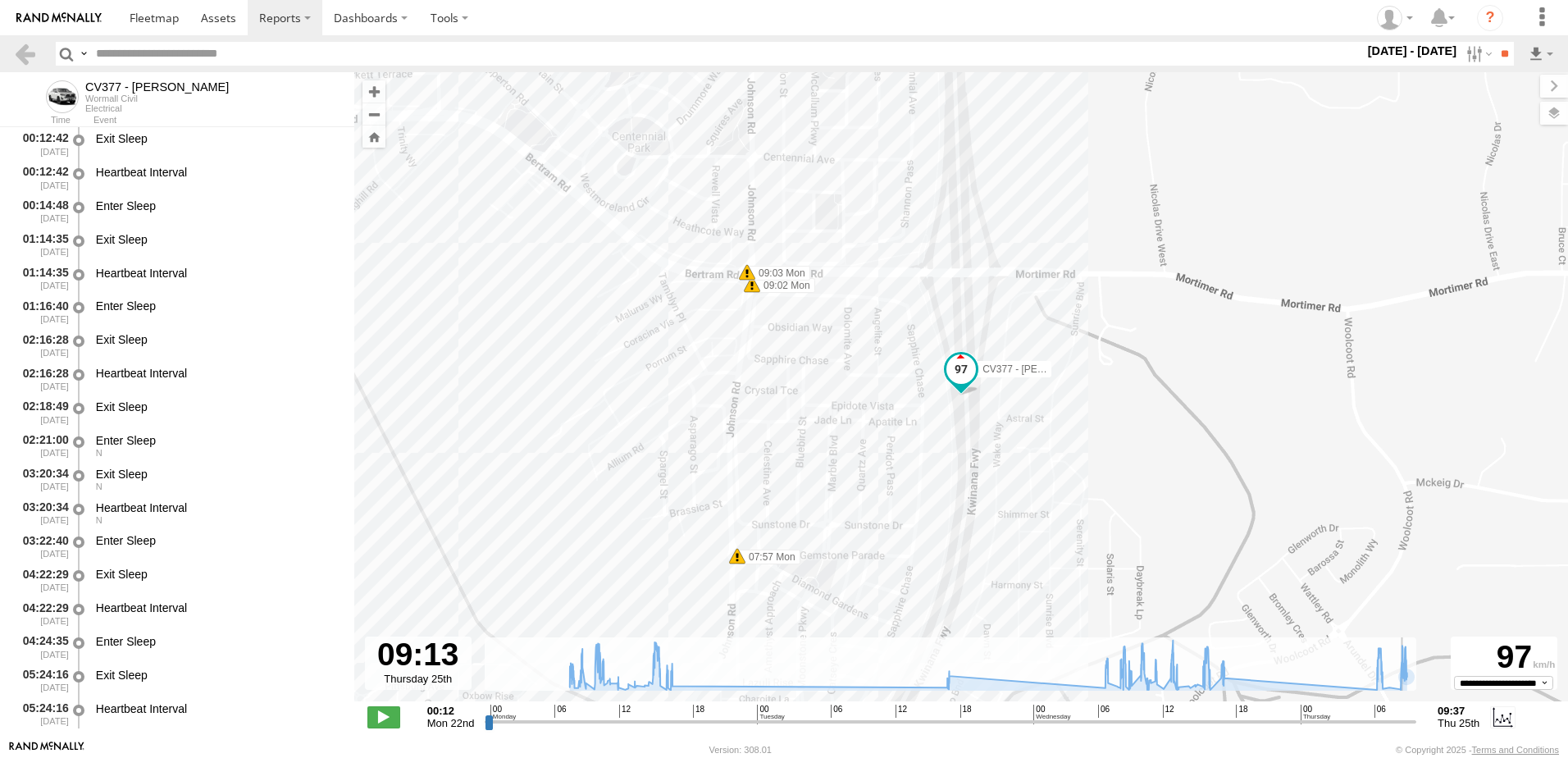
drag, startPoint x: 1384, startPoint y: 726, endPoint x: 1406, endPoint y: 730, distance: 22.4
click at [1406, 729] on input "range" at bounding box center [950, 722] width 931 height 16
click at [383, 719] on span at bounding box center [383, 716] width 33 height 21
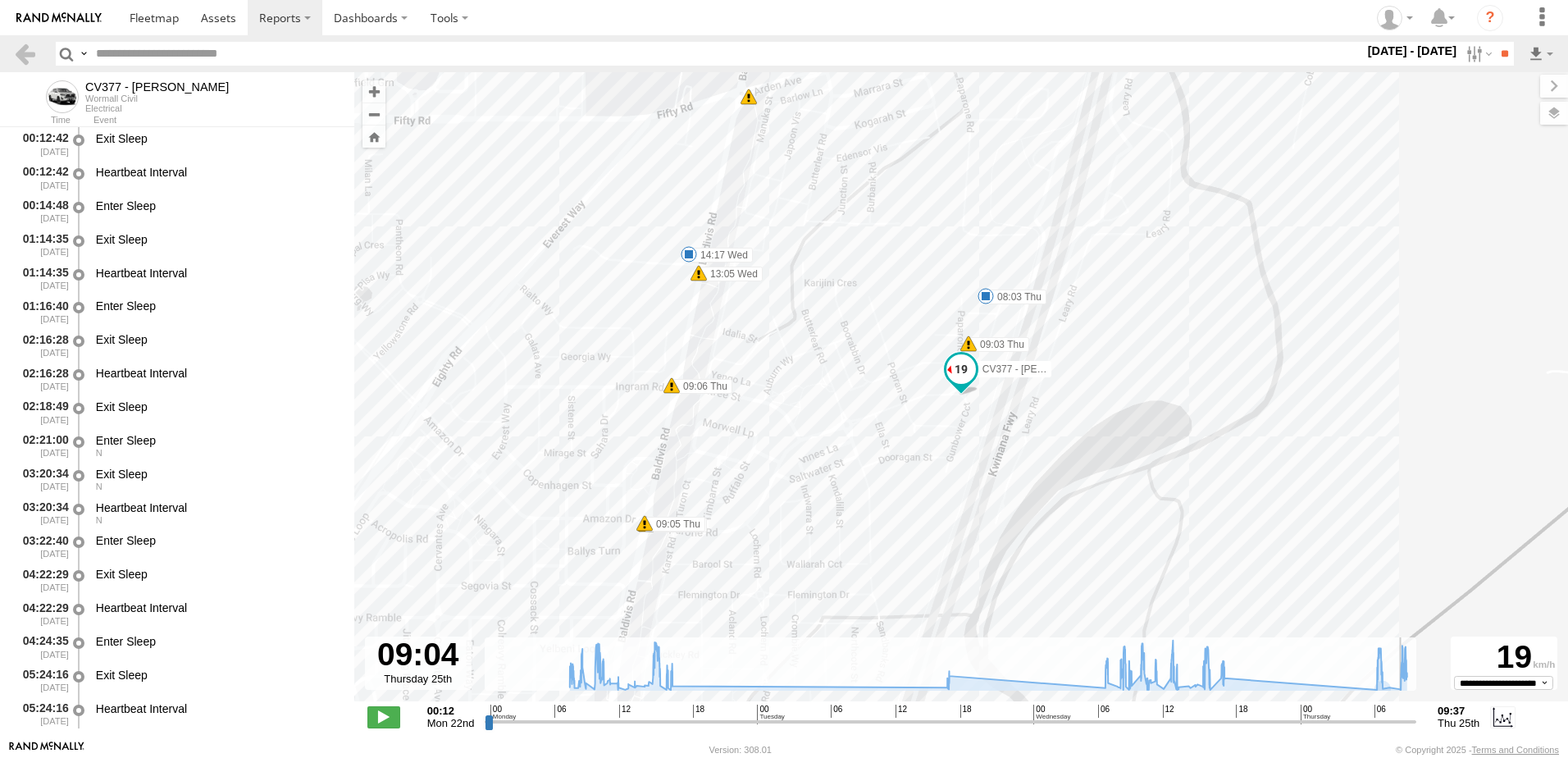
type input "**********"
click at [1405, 725] on input "range" at bounding box center [950, 722] width 931 height 16
